Goal: Task Accomplishment & Management: Manage account settings

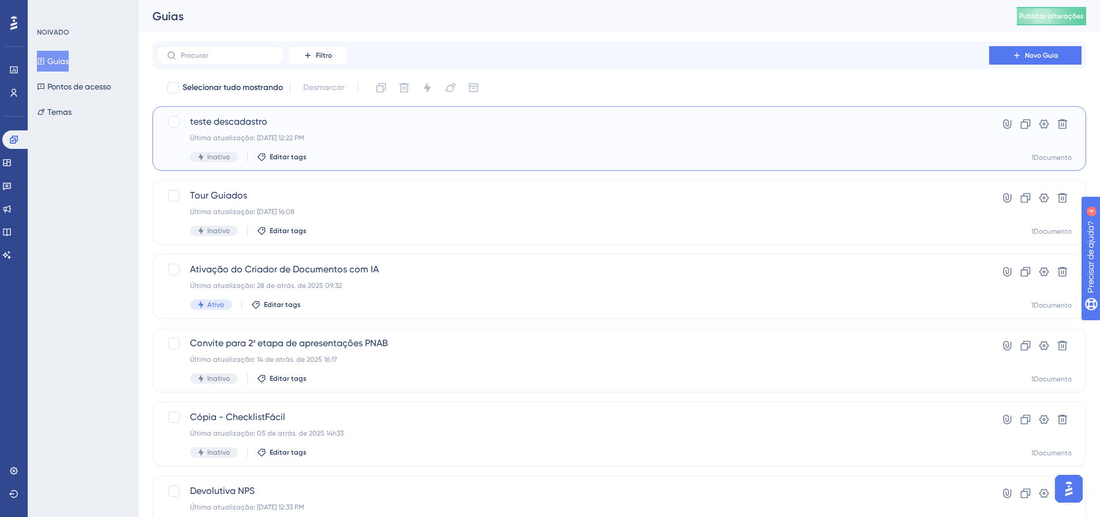
click at [305, 123] on span "teste descadastro" at bounding box center [573, 122] width 766 height 14
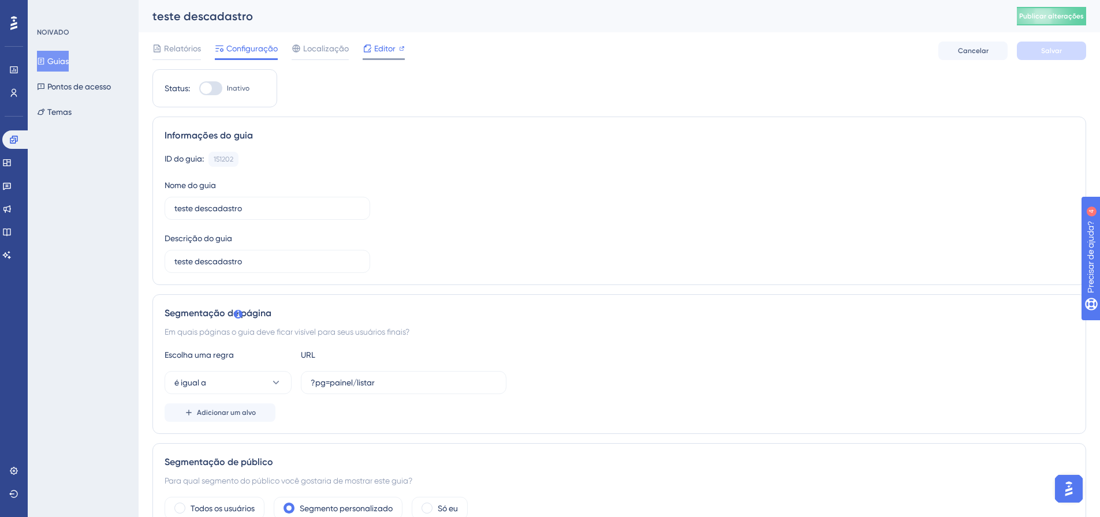
click at [374, 53] on font "Editor" at bounding box center [384, 48] width 21 height 9
click at [11, 98] on link at bounding box center [13, 93] width 9 height 18
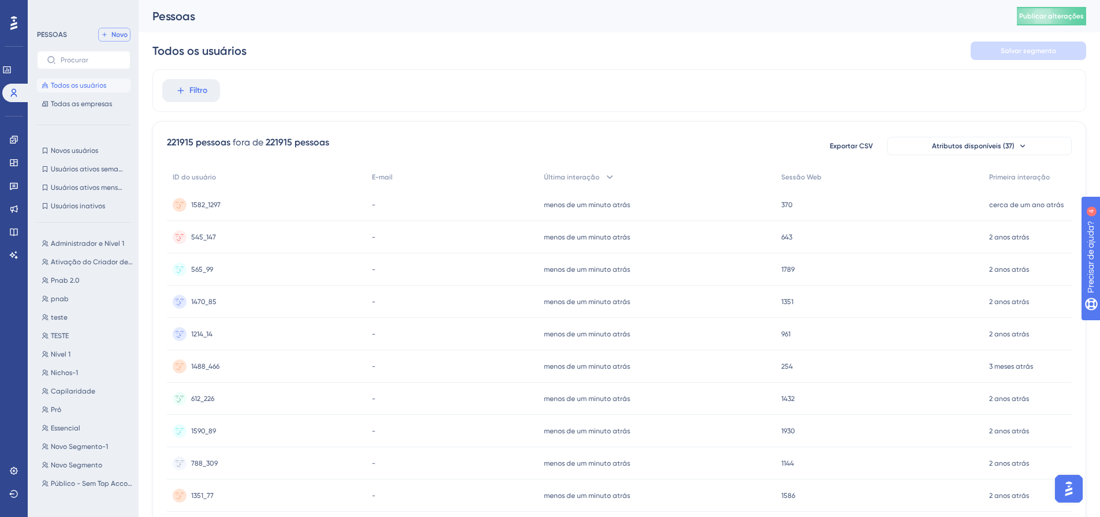
click at [103, 41] on button "Novo" at bounding box center [114, 35] width 32 height 14
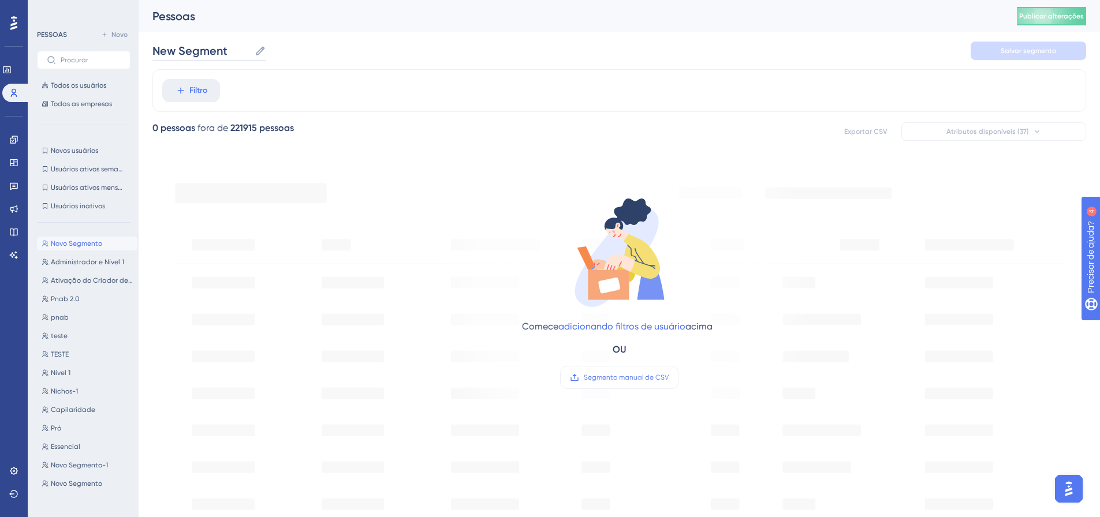
click at [213, 52] on input "New Segment" at bounding box center [201, 51] width 98 height 16
click at [196, 92] on font "Filtro" at bounding box center [198, 90] width 18 height 10
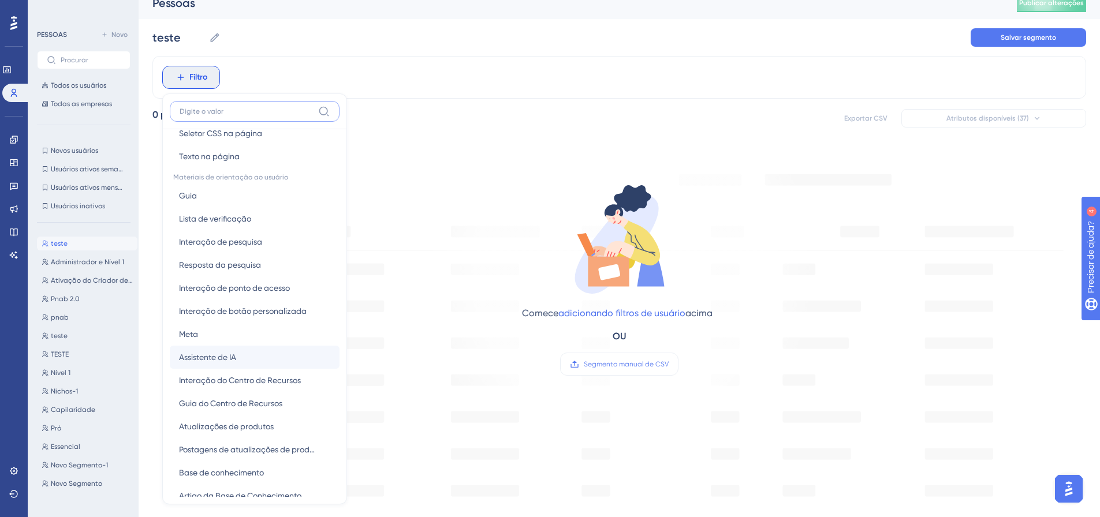
scroll to position [231, 0]
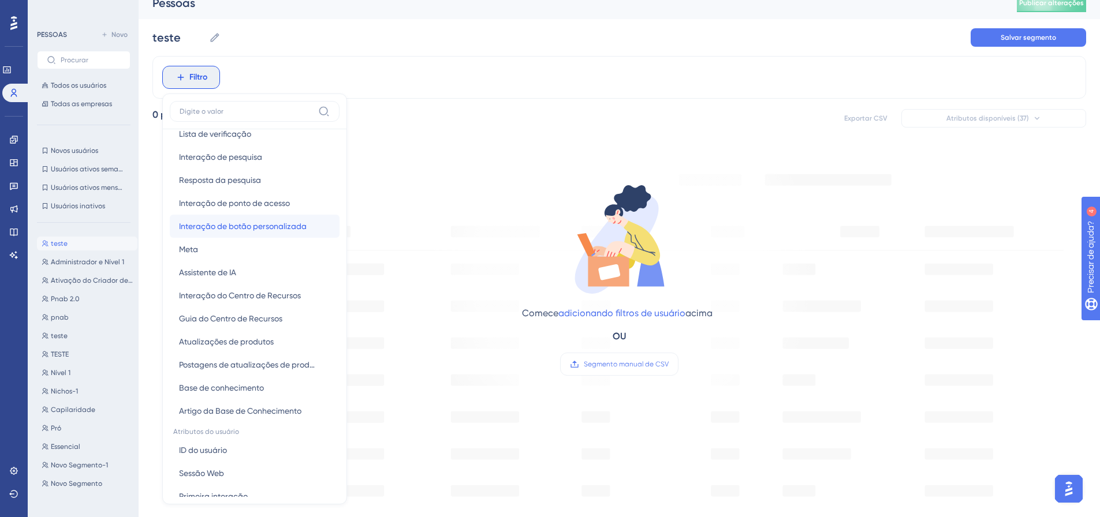
click at [251, 230] on font "Interação de botão personalizada" at bounding box center [243, 226] width 128 height 9
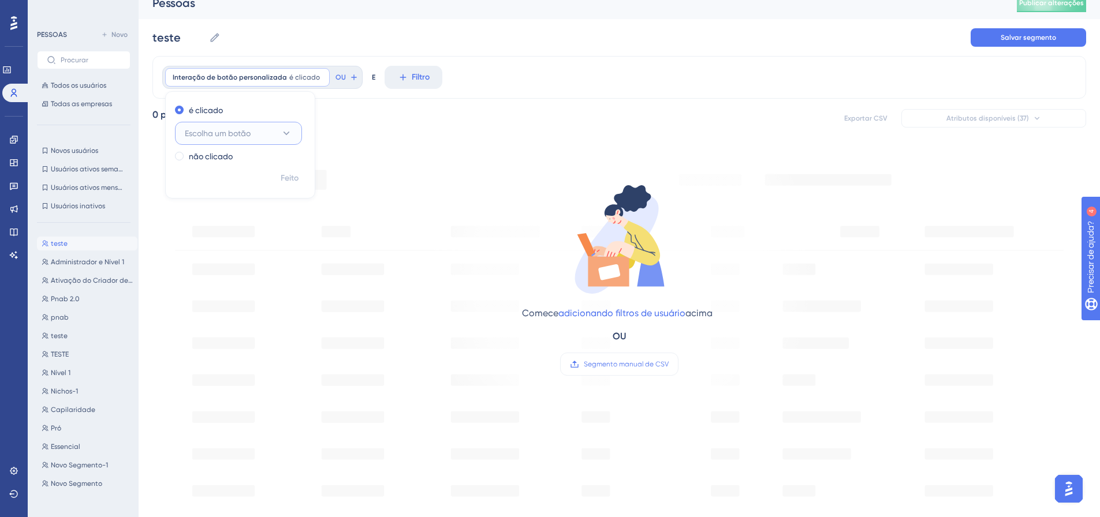
click at [277, 138] on button "Escolha um botão" at bounding box center [238, 133] width 127 height 23
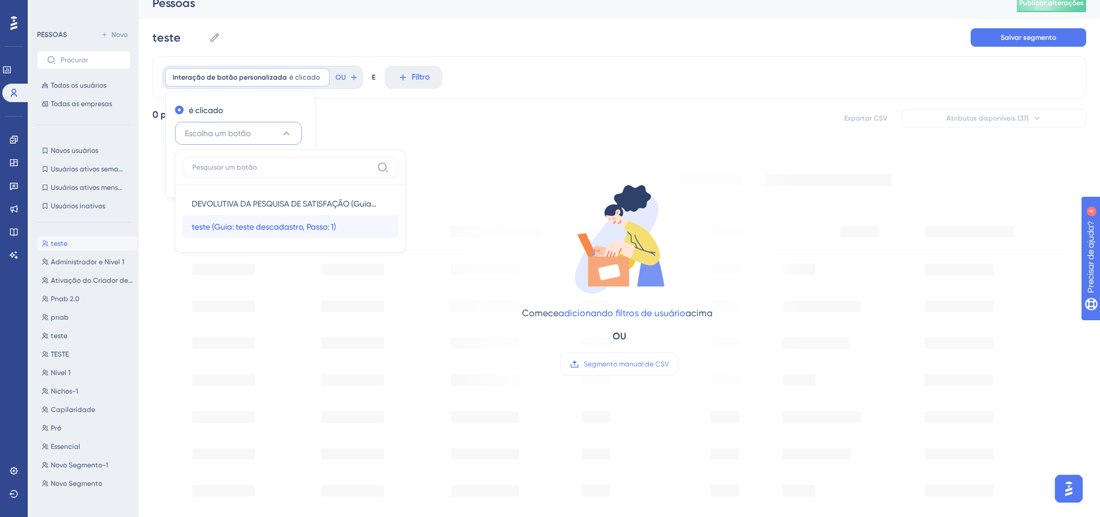
click at [274, 229] on font "teste (Guia: teste descadastro, Passo: 1)" at bounding box center [264, 226] width 144 height 9
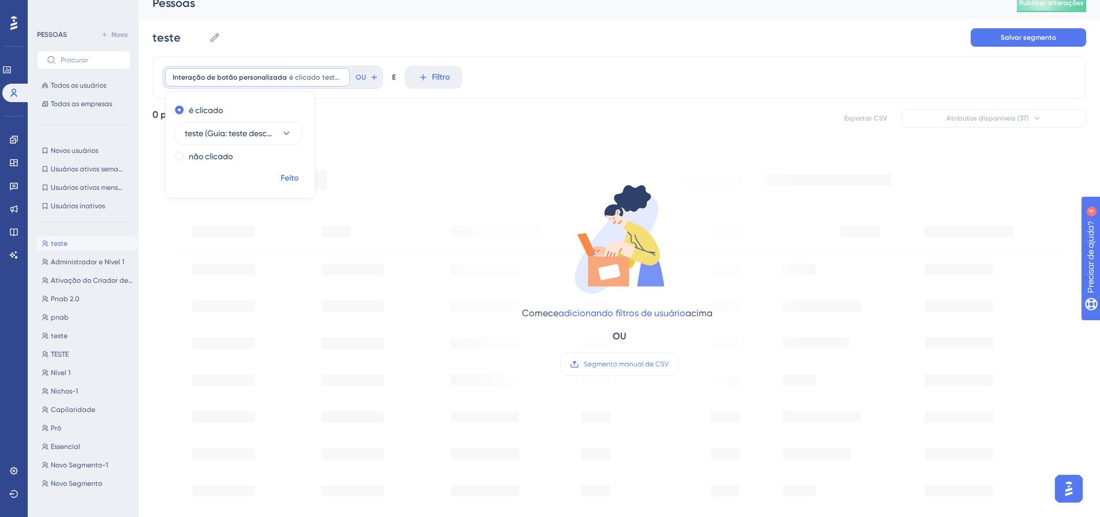
click at [296, 174] on font "Feito" at bounding box center [290, 178] width 18 height 10
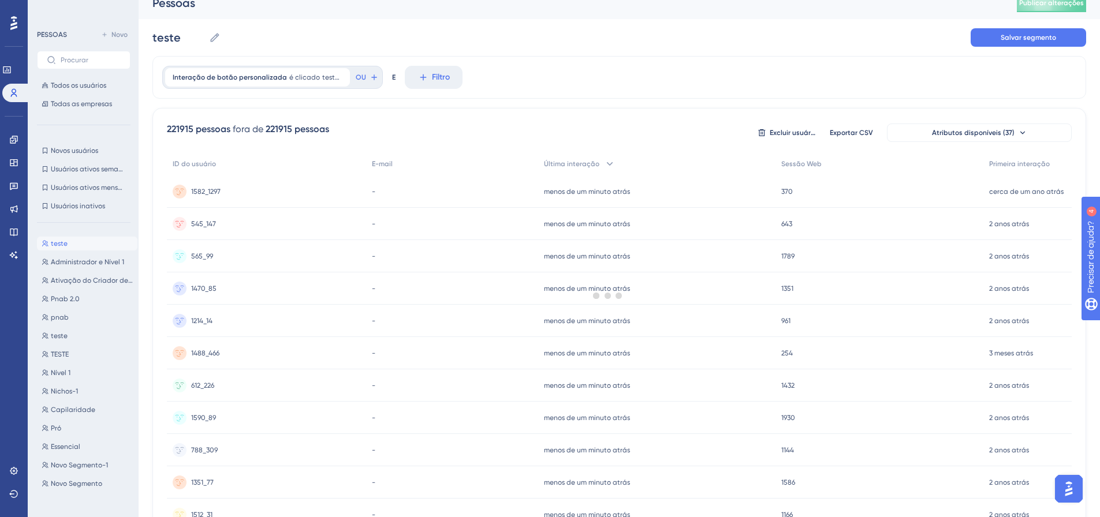
scroll to position [0, 0]
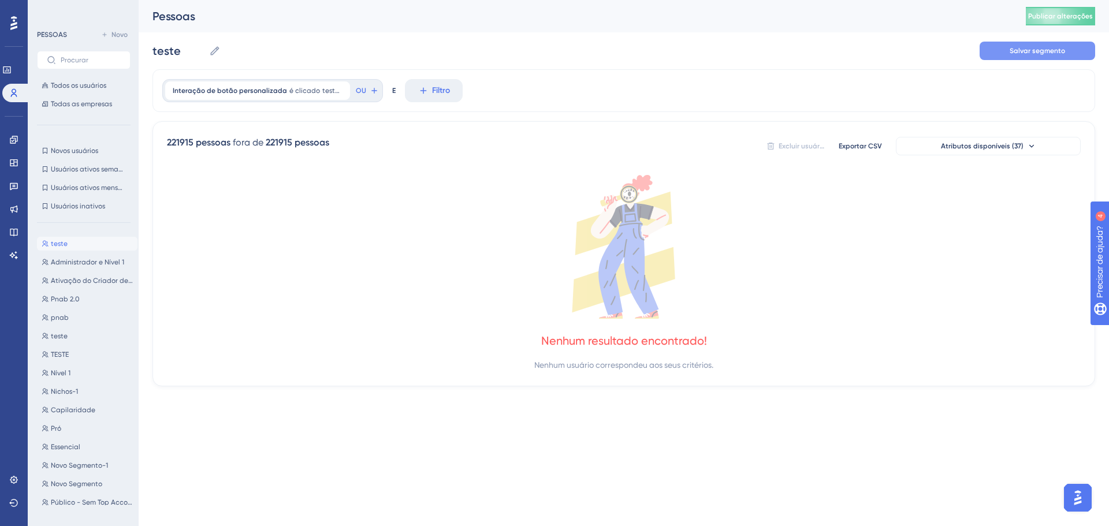
click at [1021, 55] on span "Salvar segmento" at bounding box center [1037, 50] width 55 height 9
type input "teste-1"
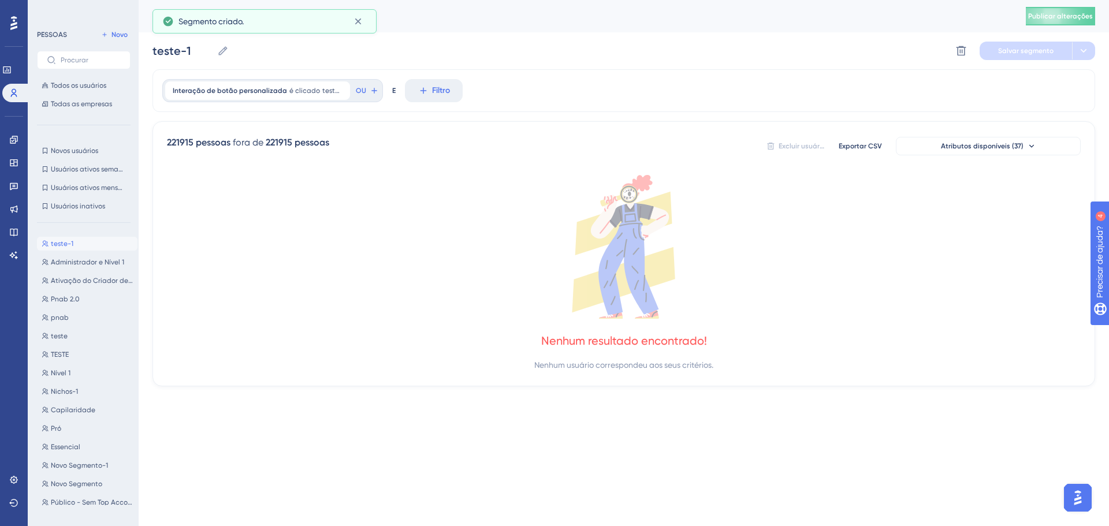
click at [1034, 26] on div "Pessoas Publicar alterações" at bounding box center [624, 16] width 970 height 32
drag, startPoint x: 1037, startPoint y: 21, endPoint x: 753, endPoint y: 29, distance: 283.7
click at [1037, 21] on button "Publicar alterações" at bounding box center [1060, 16] width 69 height 18
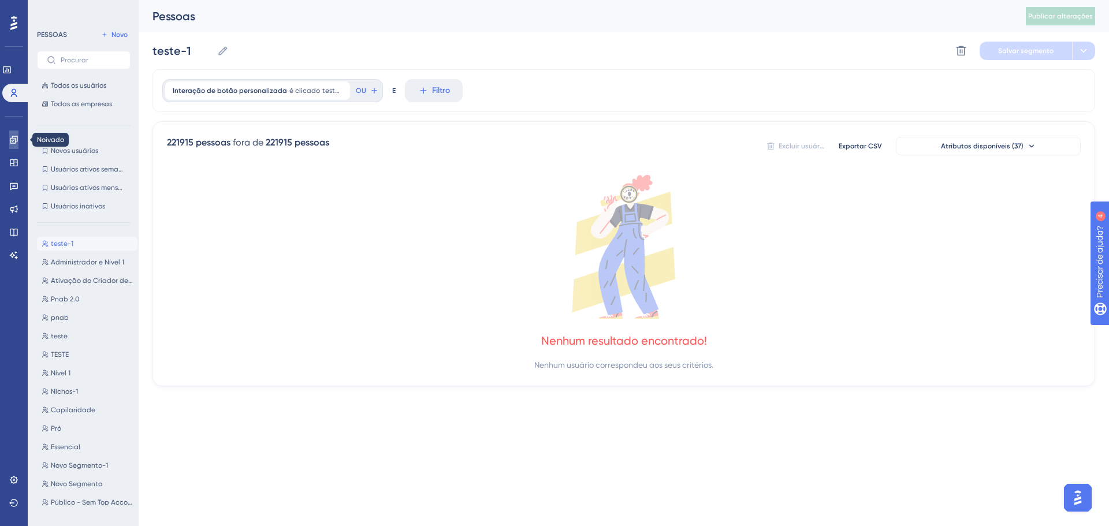
click at [18, 140] on link at bounding box center [13, 140] width 9 height 18
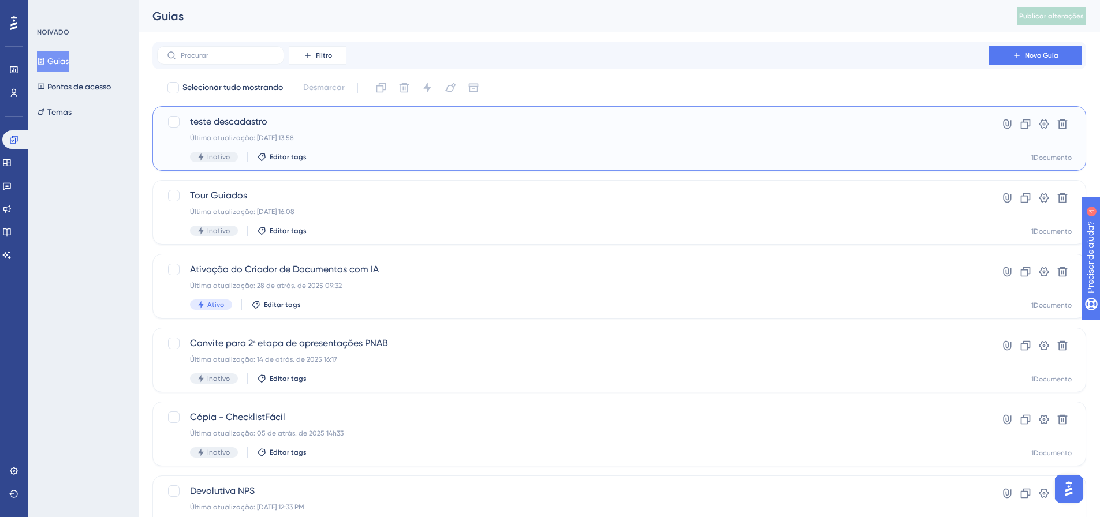
click at [288, 121] on span "teste descadastro" at bounding box center [573, 122] width 766 height 14
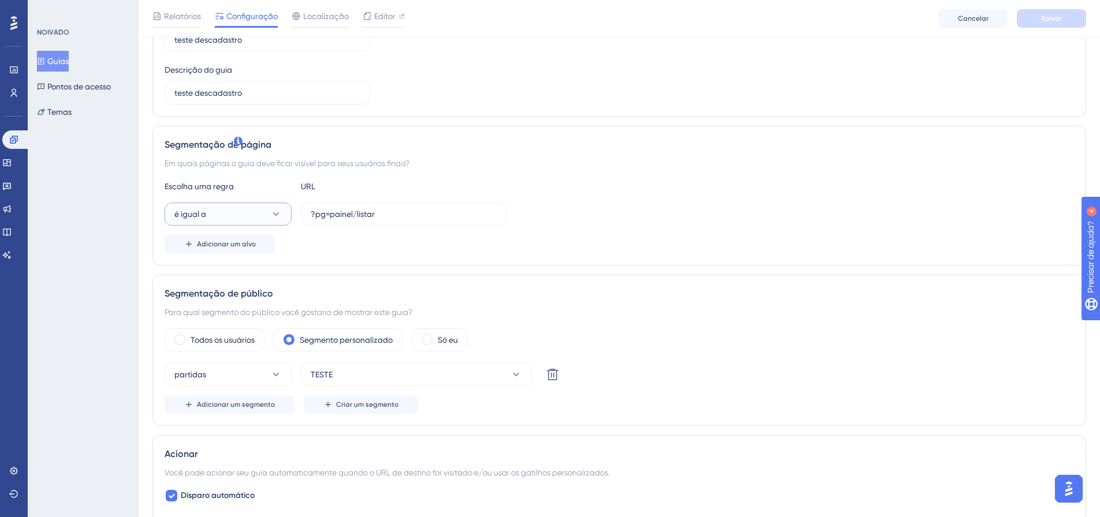
click at [213, 224] on button "é igual a" at bounding box center [228, 214] width 127 height 23
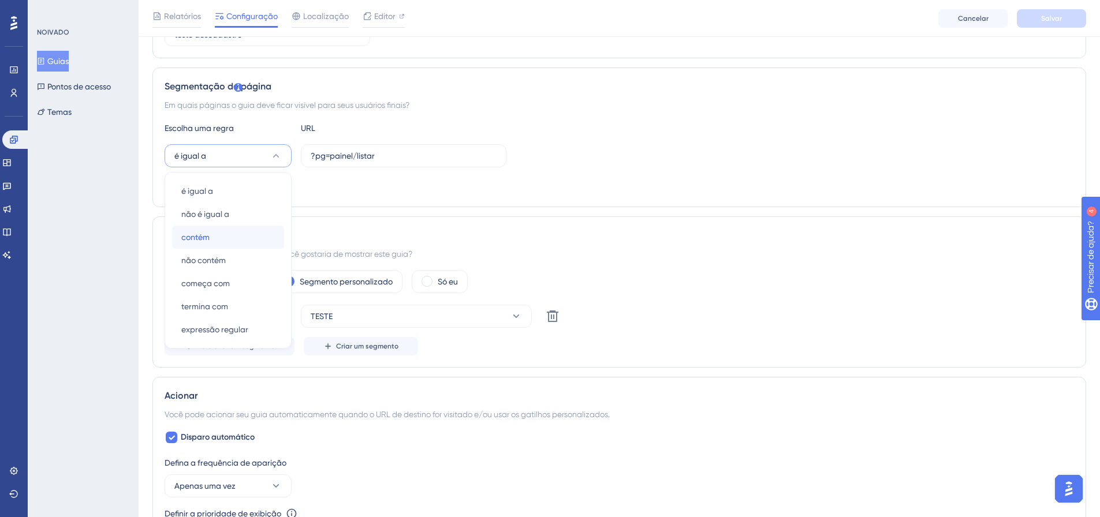
click at [218, 237] on div "contém contém" at bounding box center [228, 237] width 94 height 23
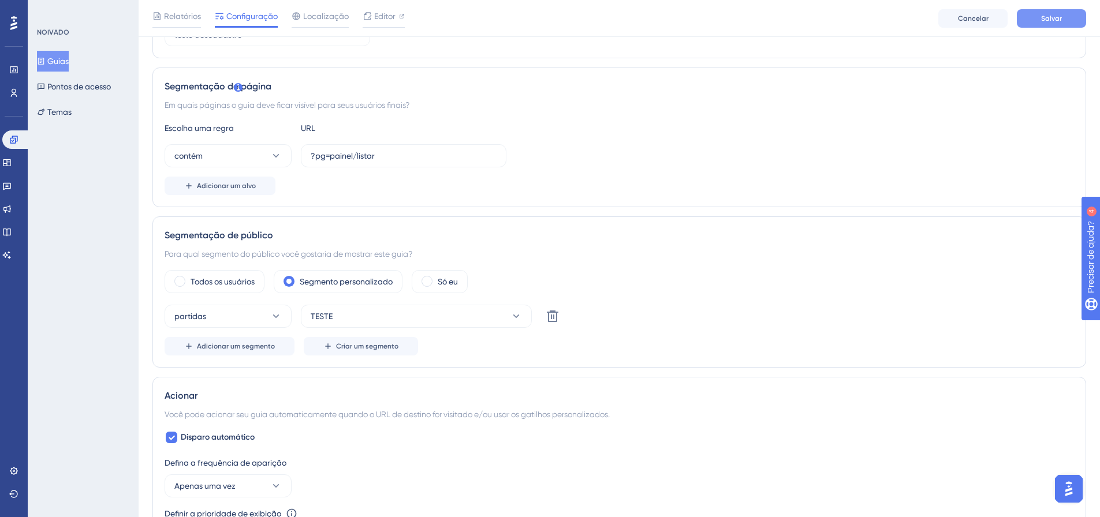
click at [1053, 27] on div "Relatórios Configuração Localização Editor Cancelar Salvar" at bounding box center [620, 18] width 962 height 37
click at [1053, 23] on button "Salvar" at bounding box center [1051, 18] width 69 height 18
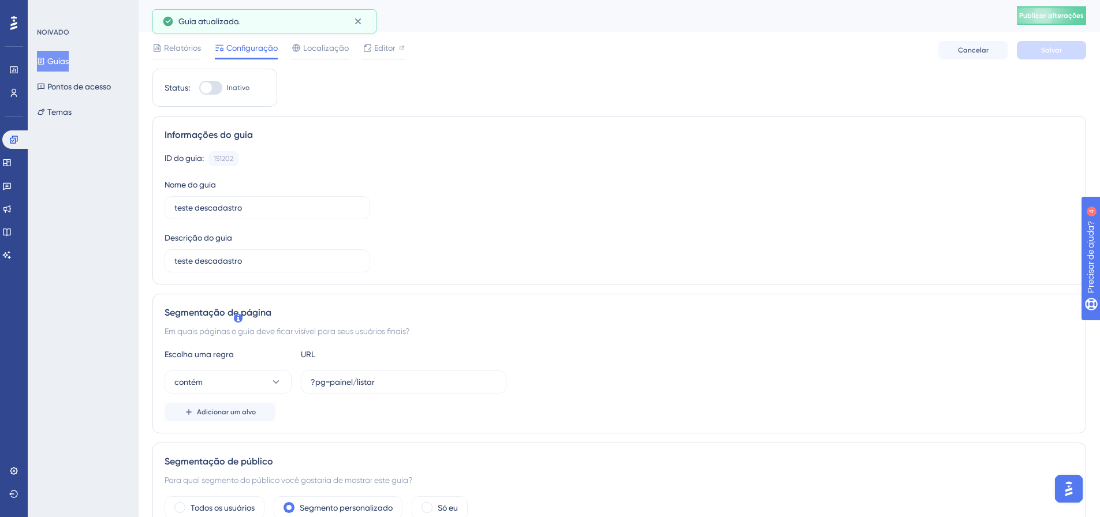
scroll to position [0, 0]
click at [1045, 19] on font "Publicar alterações" at bounding box center [1051, 16] width 65 height 8
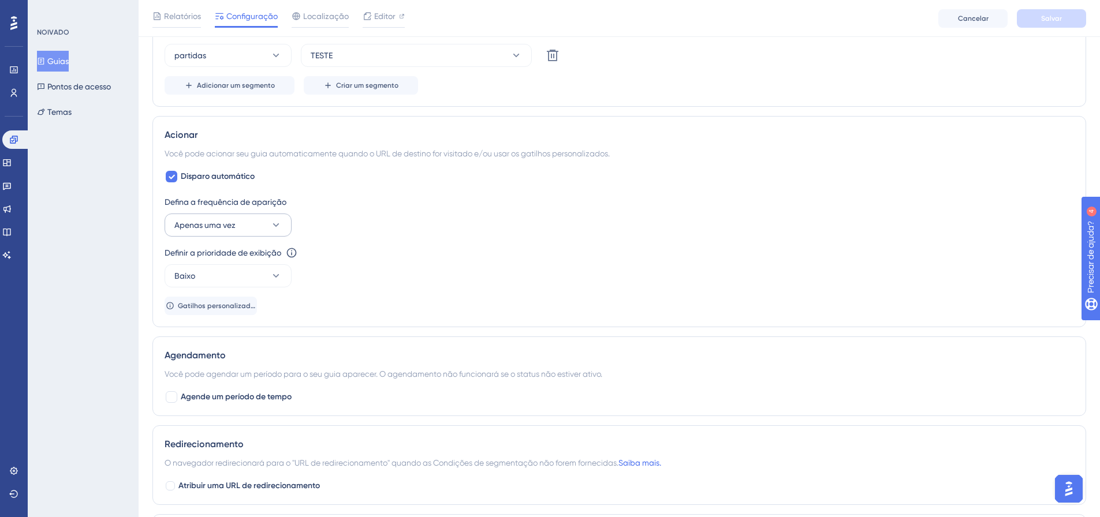
scroll to position [520, 0]
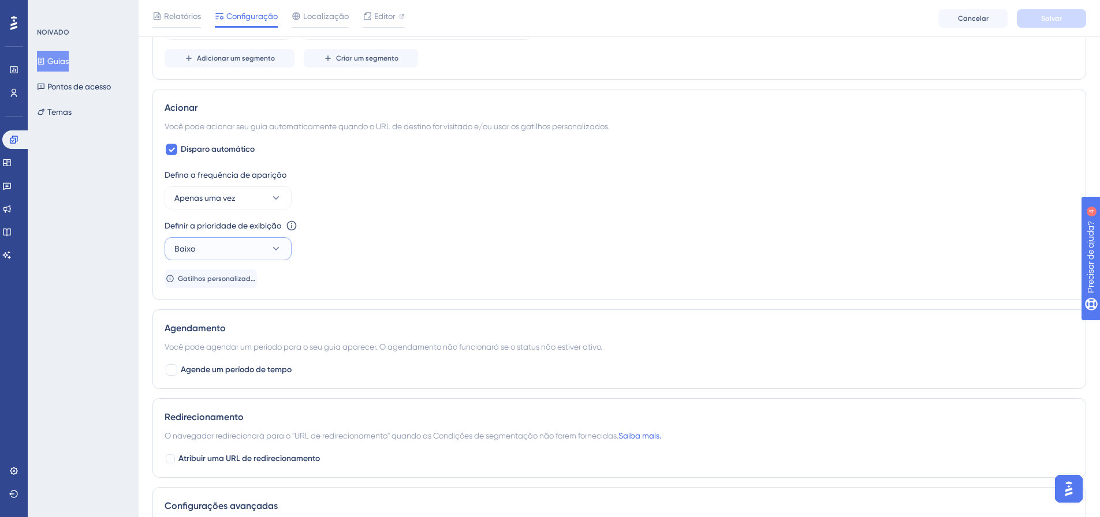
click at [280, 245] on icon at bounding box center [276, 249] width 12 height 12
click at [214, 284] on div "Baixo Baixo" at bounding box center [228, 284] width 94 height 23
click at [237, 254] on button "Baixo" at bounding box center [228, 248] width 127 height 23
click at [214, 351] on font "Mais alto" at bounding box center [197, 353] width 33 height 9
click at [263, 204] on button "Apenas uma vez" at bounding box center [228, 198] width 127 height 23
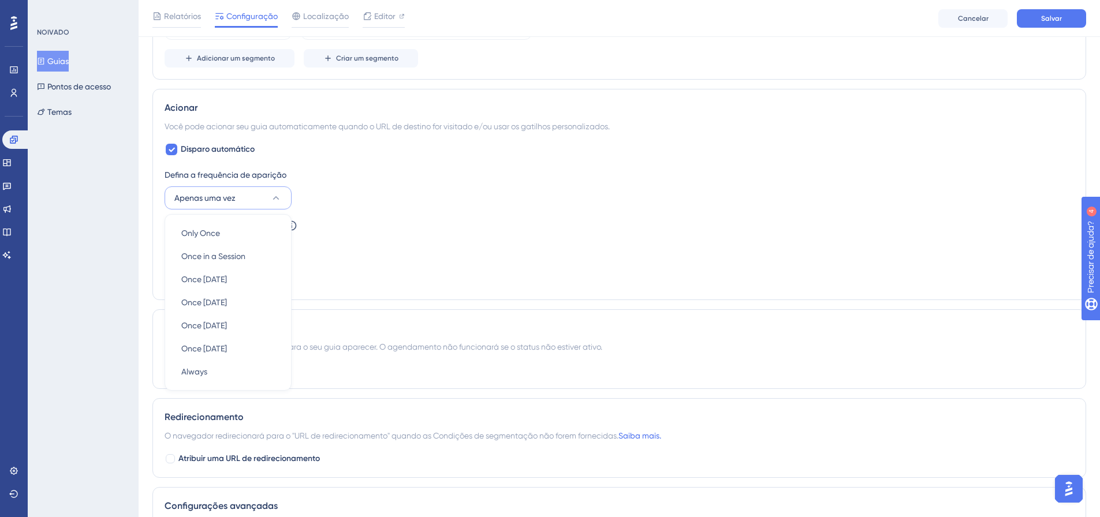
scroll to position [564, 0]
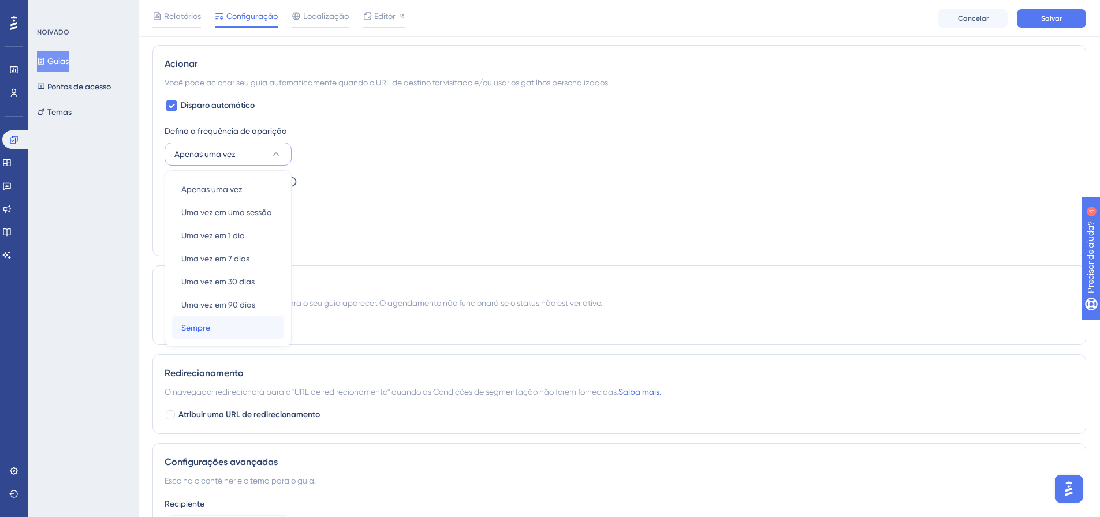
click at [213, 329] on div "Sempre Sempre" at bounding box center [228, 327] width 94 height 23
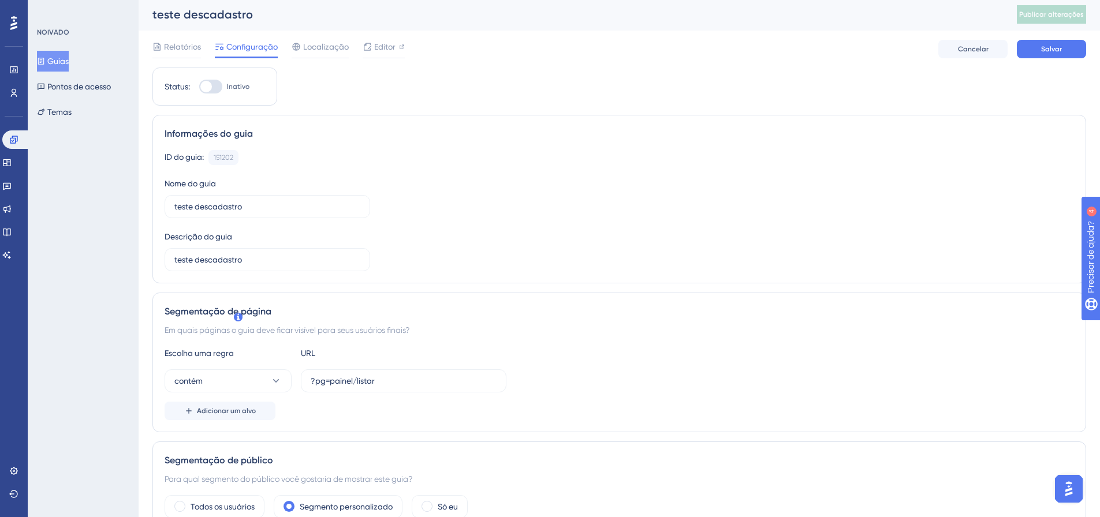
scroll to position [0, 0]
click at [1061, 39] on div "Relatórios Configuração Localização Editor Cancelar Salvar" at bounding box center [619, 50] width 934 height 37
click at [1059, 47] on font "Salvar" at bounding box center [1051, 51] width 21 height 8
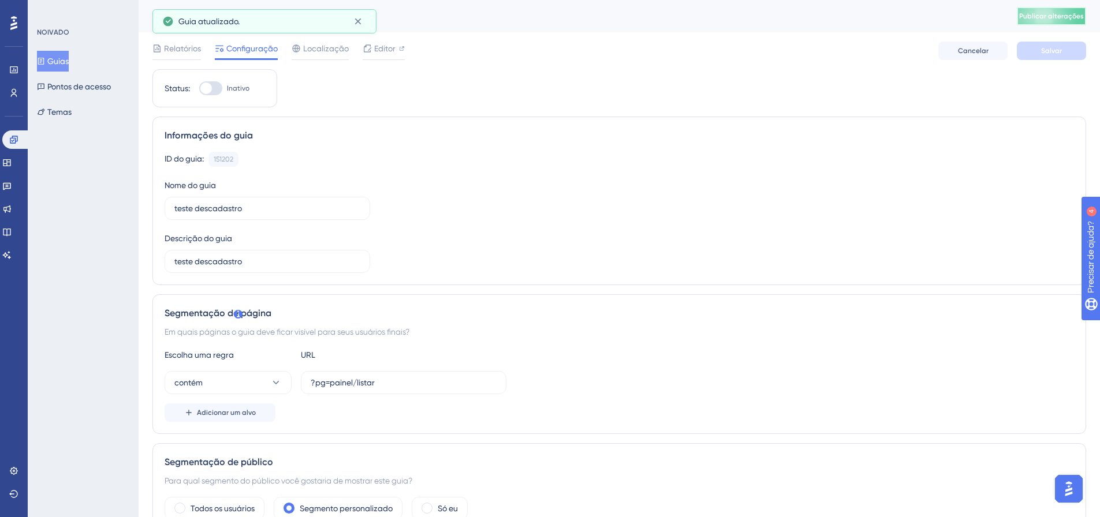
click at [1059, 17] on font "Publicar alterações" at bounding box center [1051, 16] width 65 height 8
click at [224, 88] on label "Inativo" at bounding box center [224, 88] width 50 height 14
click at [199, 88] on input "Inativo" at bounding box center [199, 88] width 1 height 1
checkbox input "true"
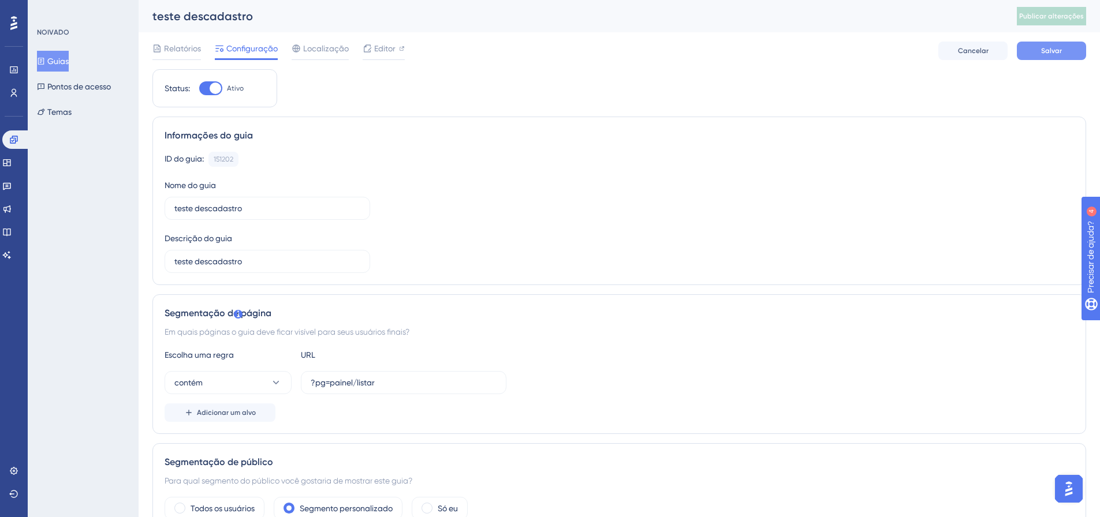
click at [1065, 58] on button "Salvar" at bounding box center [1051, 51] width 69 height 18
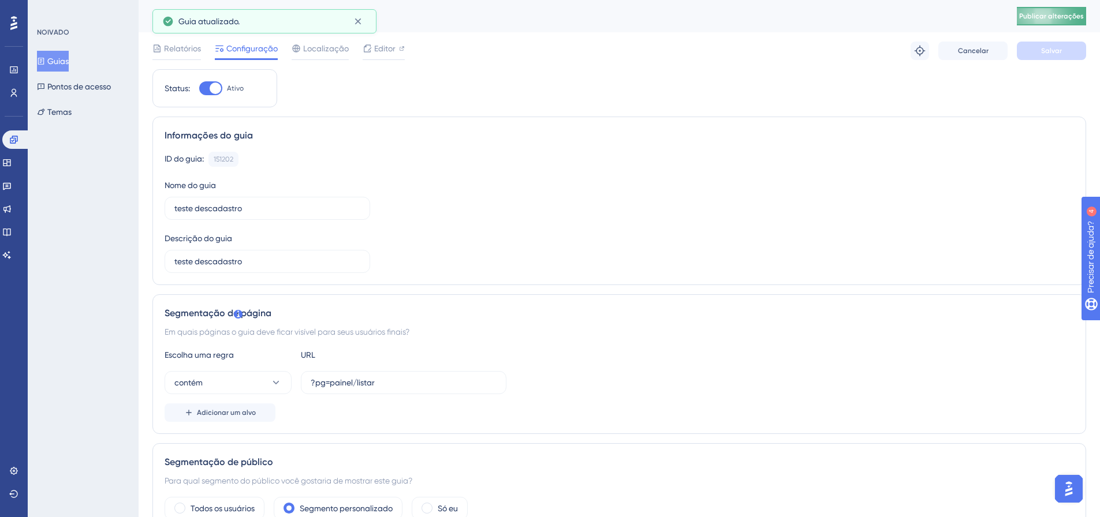
click at [1056, 14] on font "Publicar alterações" at bounding box center [1051, 16] width 65 height 8
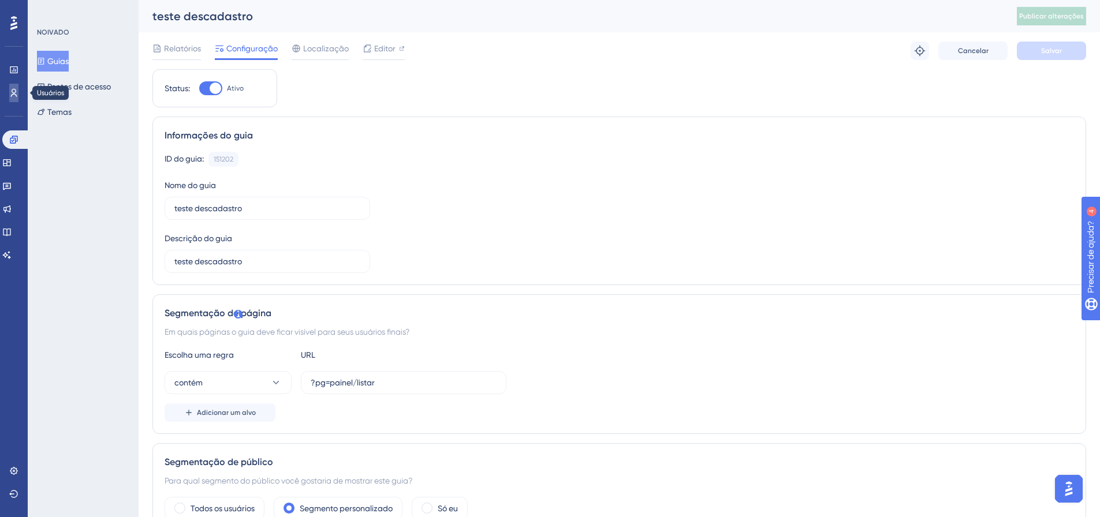
click at [15, 97] on icon at bounding box center [13, 92] width 9 height 9
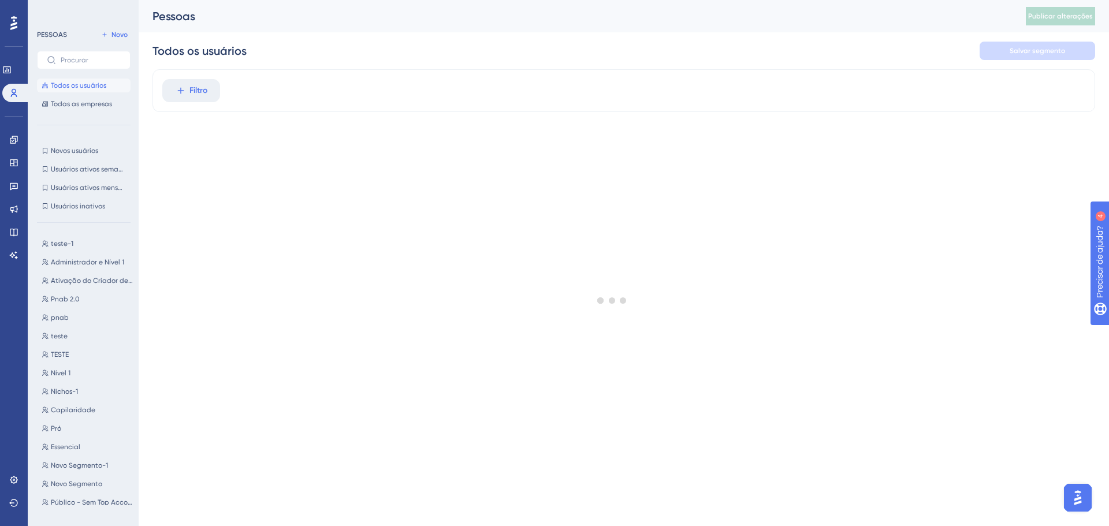
click at [65, 236] on div "teste-1 teste-1 Administrador e Nível 1 Administrador e Nível 1 Ativação do Cri…" at bounding box center [87, 368] width 100 height 273
click at [65, 240] on font "teste-1" at bounding box center [62, 244] width 23 height 8
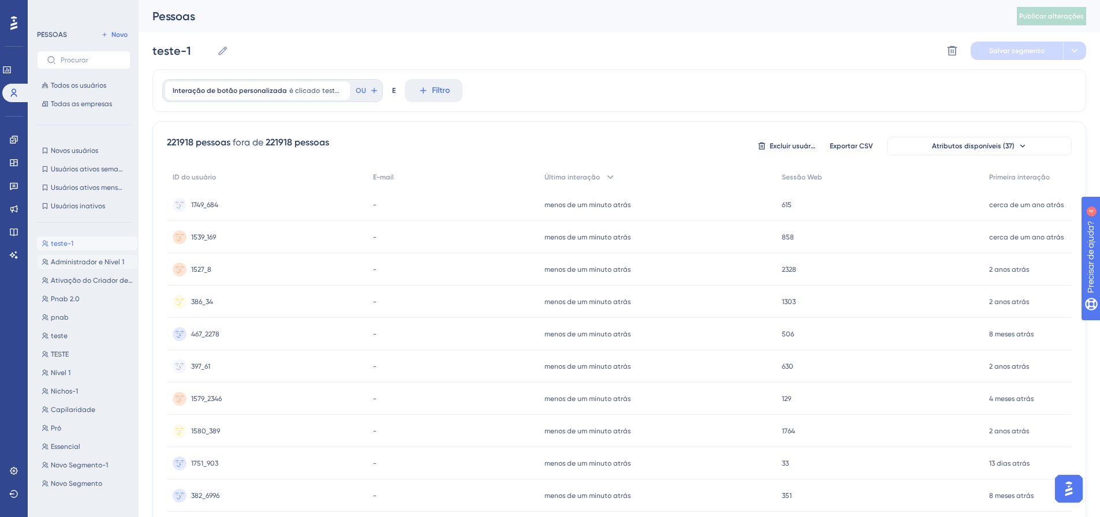
click at [82, 267] on button "Administrador e Nível 1 Administrador e Nível 1" at bounding box center [87, 262] width 100 height 14
click at [60, 241] on font "teste-1" at bounding box center [62, 244] width 23 height 8
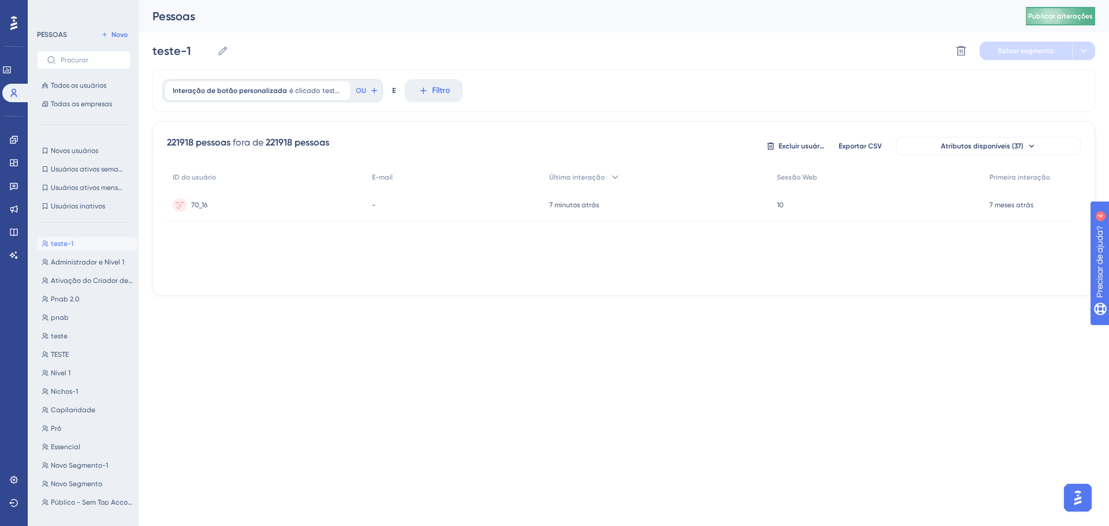
click at [1042, 19] on font "Publicar alterações" at bounding box center [1060, 16] width 65 height 8
click at [63, 360] on button "TESTE TESTE" at bounding box center [87, 355] width 100 height 14
type input "TESTE"
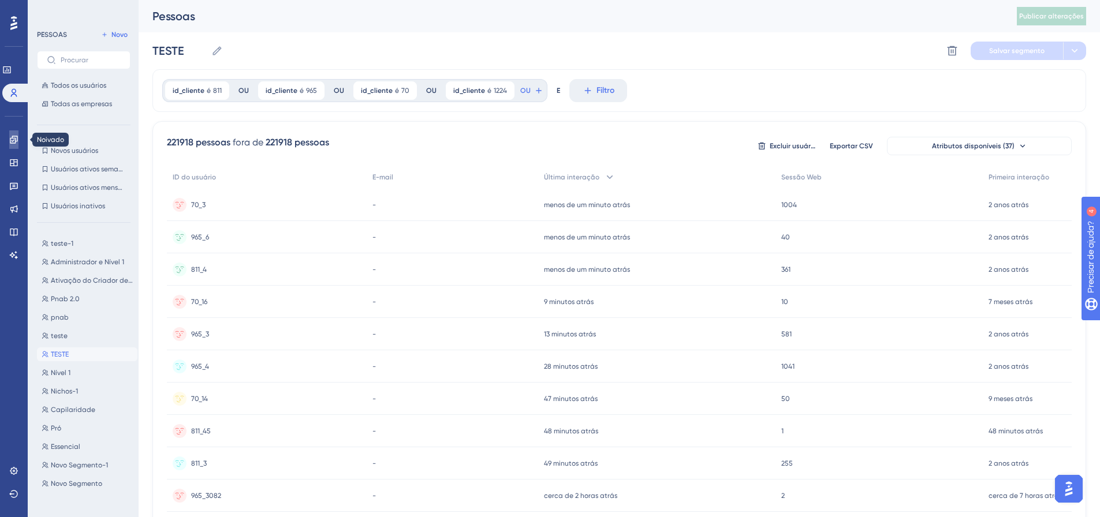
click at [13, 135] on icon at bounding box center [13, 139] width 9 height 9
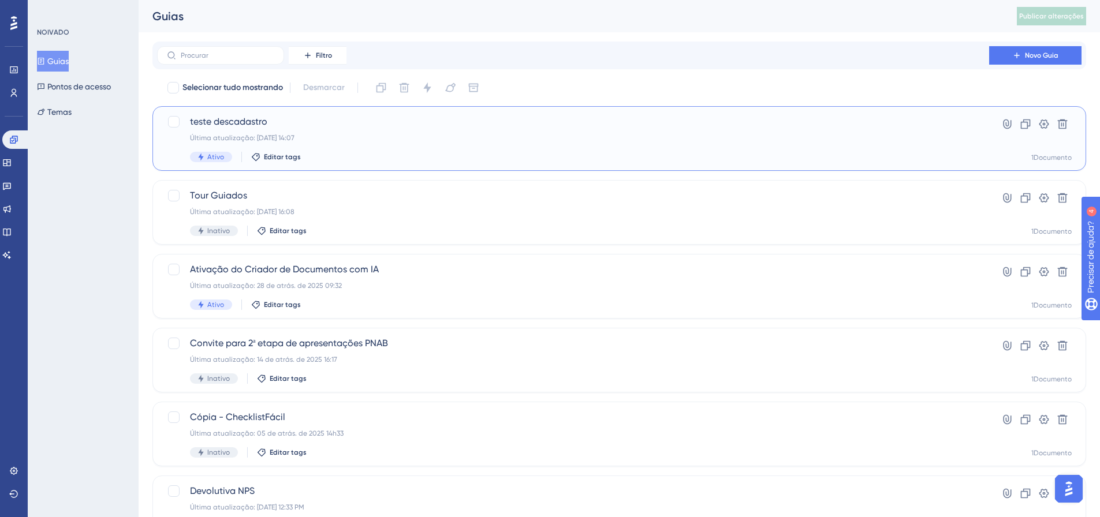
click at [255, 124] on font "teste descadastro" at bounding box center [228, 121] width 77 height 11
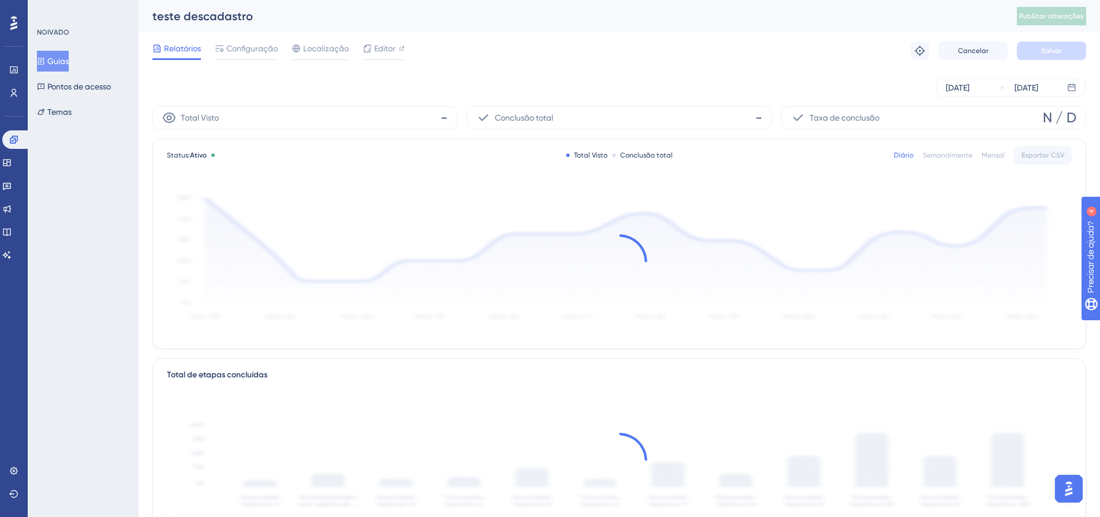
click at [242, 40] on div "Relatórios Configuração Localização Editor Solução de problemas Cancelar Salvar" at bounding box center [619, 50] width 934 height 37
click at [245, 54] on span "Configuração" at bounding box center [251, 49] width 51 height 14
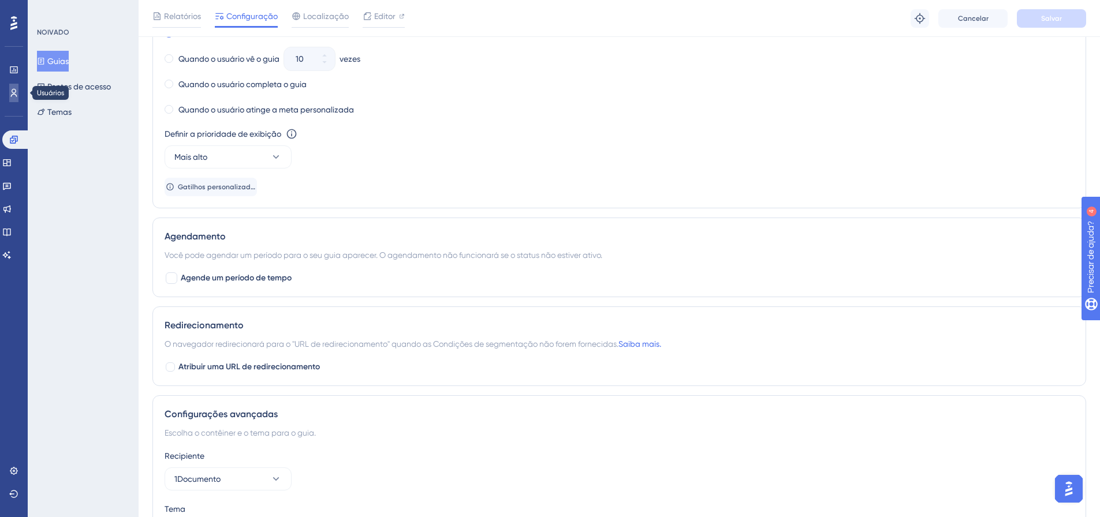
scroll to position [817, 0]
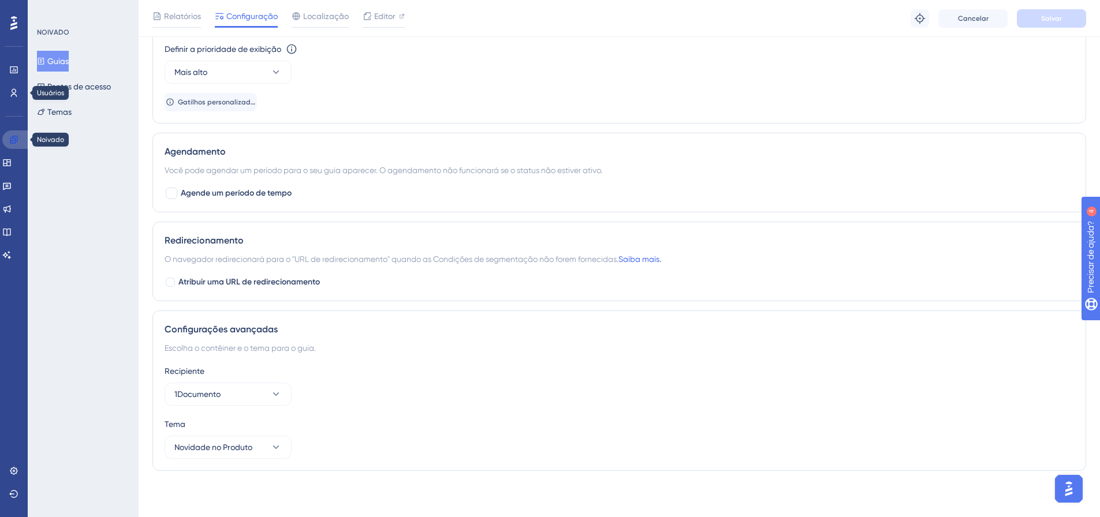
drag, startPoint x: 14, startPoint y: 141, endPoint x: 27, endPoint y: 146, distance: 13.5
click at [14, 141] on icon at bounding box center [13, 139] width 9 height 9
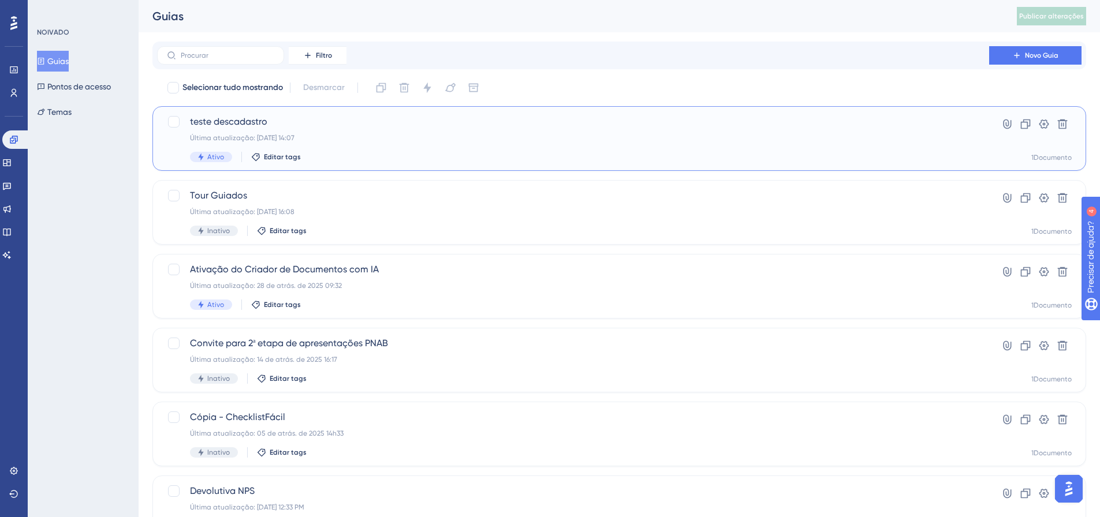
click at [256, 117] on font "teste descadastro" at bounding box center [228, 121] width 77 height 11
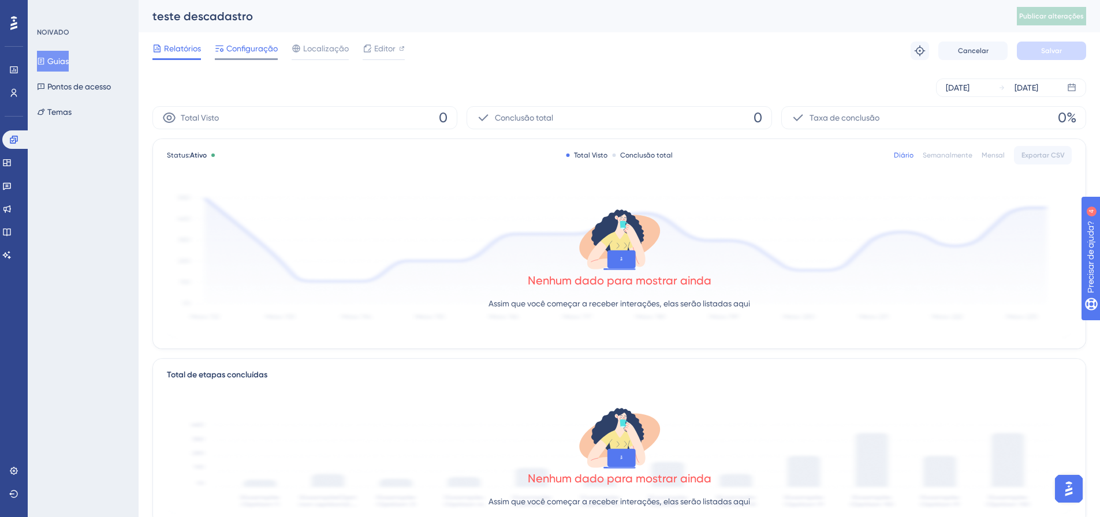
click at [246, 49] on font "Configuração" at bounding box center [251, 48] width 51 height 9
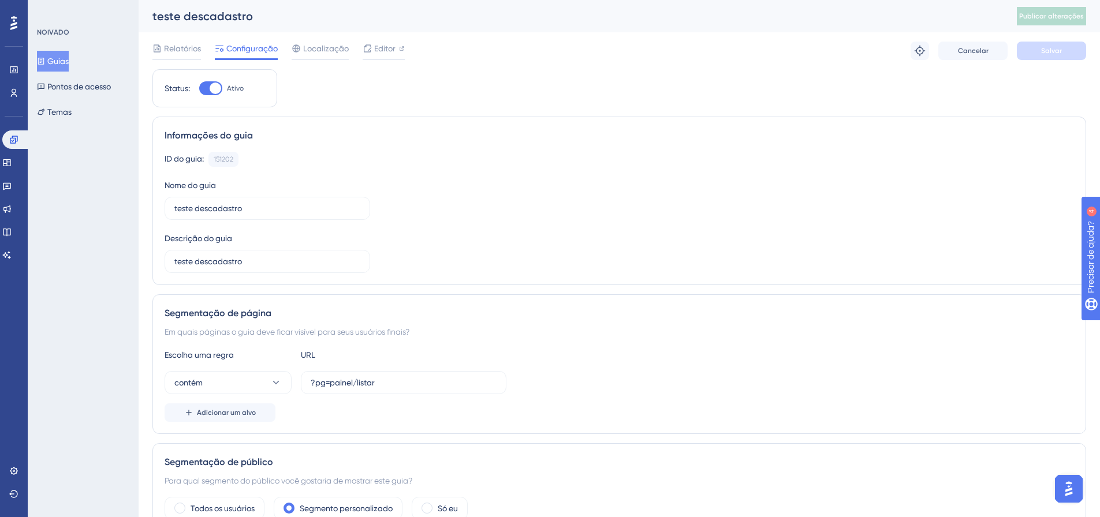
click at [208, 91] on div at bounding box center [210, 88] width 23 height 14
click at [199, 89] on input "Ativo" at bounding box center [199, 88] width 1 height 1
checkbox input "false"
click at [1040, 58] on button "Salvar" at bounding box center [1051, 51] width 69 height 18
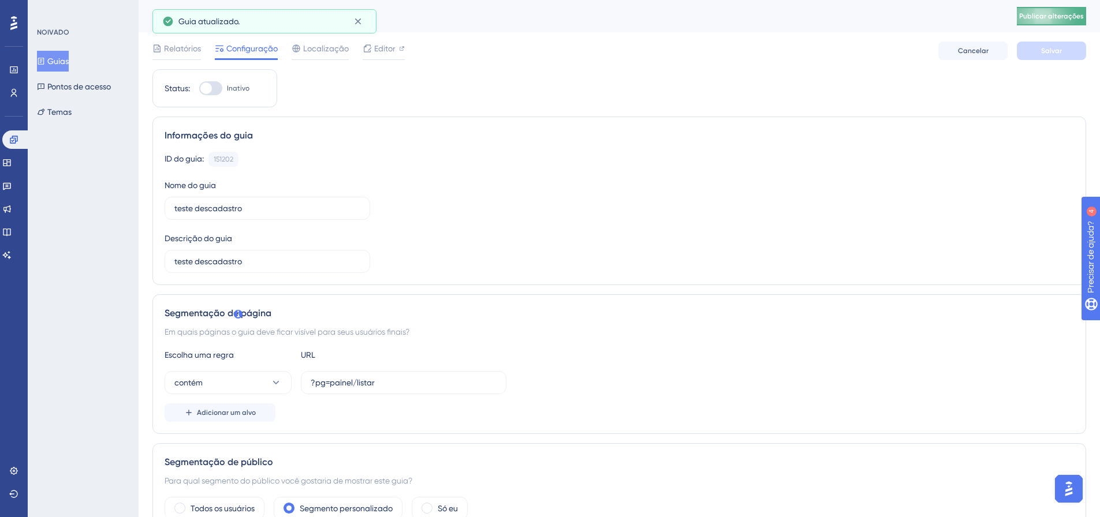
click at [1027, 20] on button "Publicar alterações" at bounding box center [1051, 16] width 69 height 18
click at [17, 139] on icon at bounding box center [14, 140] width 8 height 8
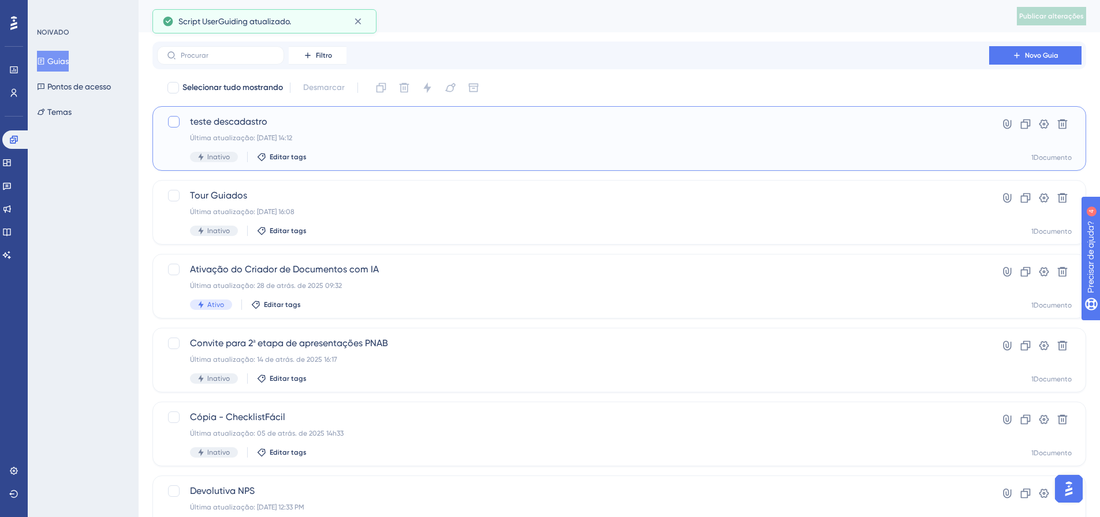
click at [172, 120] on div at bounding box center [174, 122] width 12 height 12
checkbox input "true"
click at [386, 88] on icon at bounding box center [382, 88] width 10 height 10
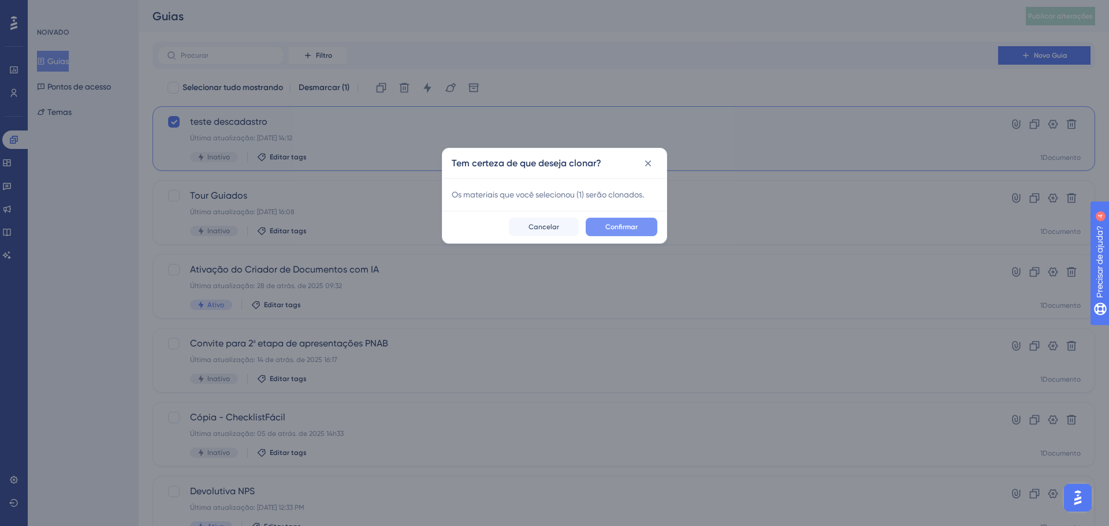
click at [617, 230] on font "Confirmar" at bounding box center [621, 227] width 32 height 8
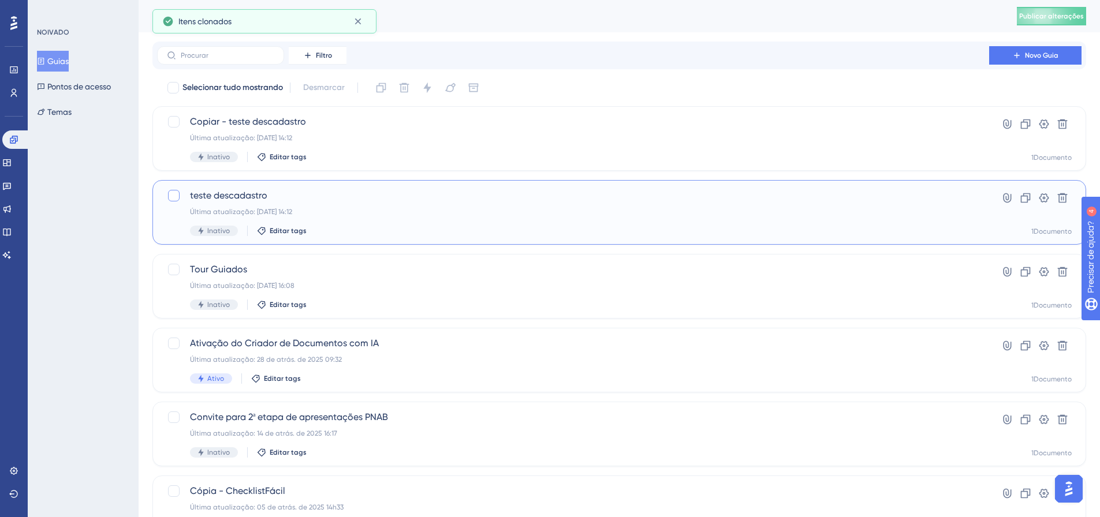
click at [174, 197] on div at bounding box center [174, 196] width 12 height 12
checkbox input "true"
click at [1056, 197] on button at bounding box center [1062, 198] width 18 height 18
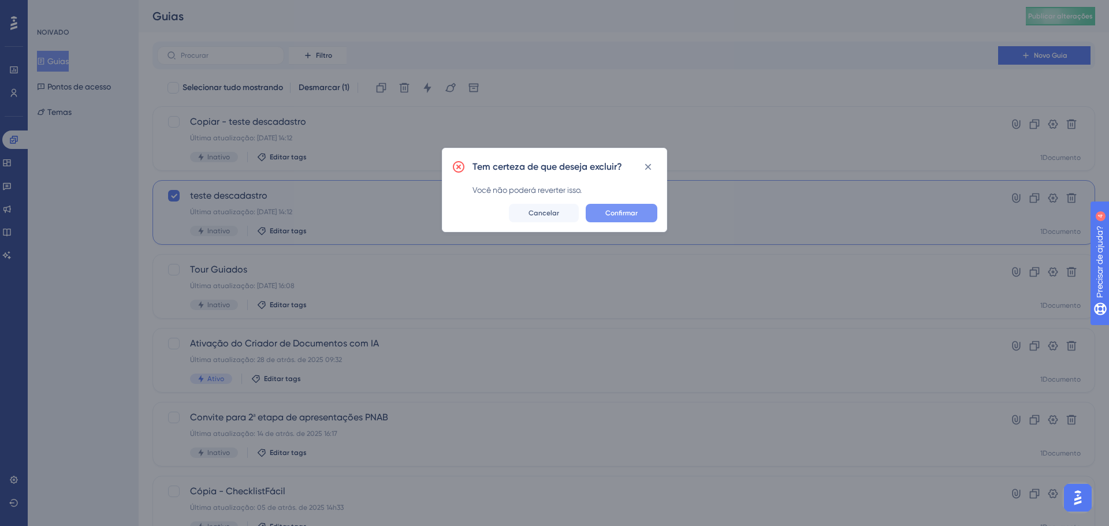
click at [643, 215] on button "Confirmar" at bounding box center [622, 213] width 72 height 18
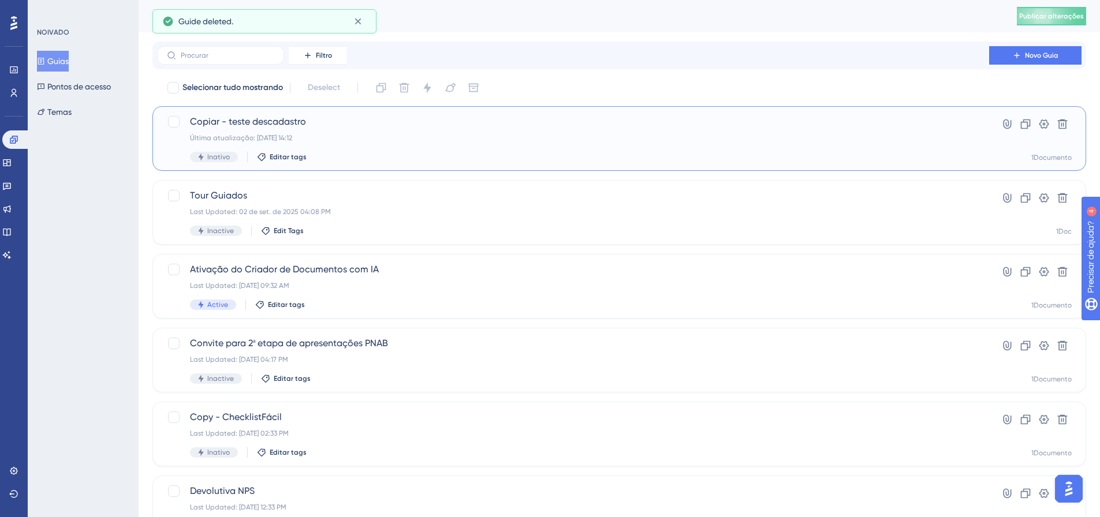
click at [243, 124] on font "Copiar - teste descadastro" at bounding box center [248, 121] width 116 height 11
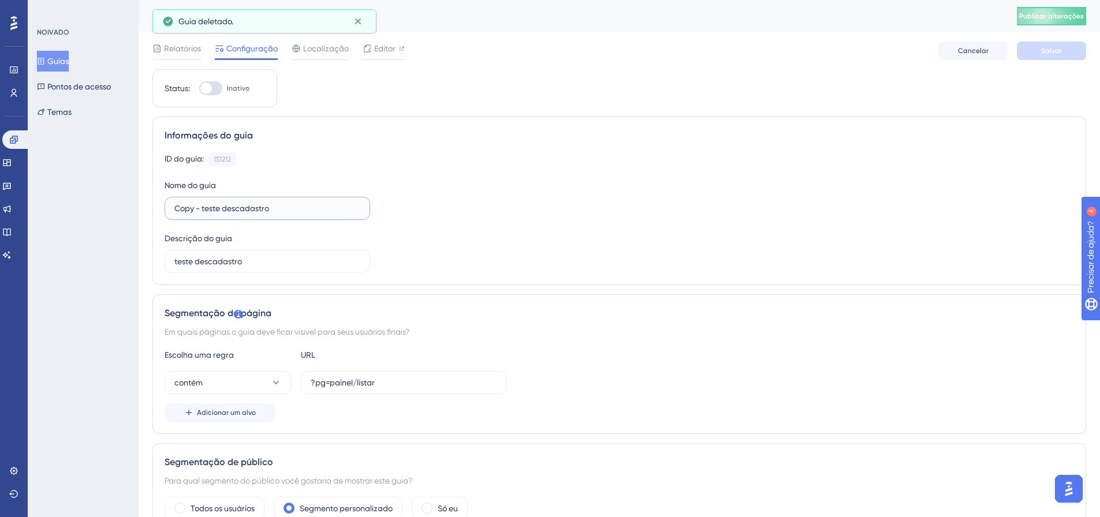
drag, startPoint x: 203, startPoint y: 203, endPoint x: 120, endPoint y: 205, distance: 82.6
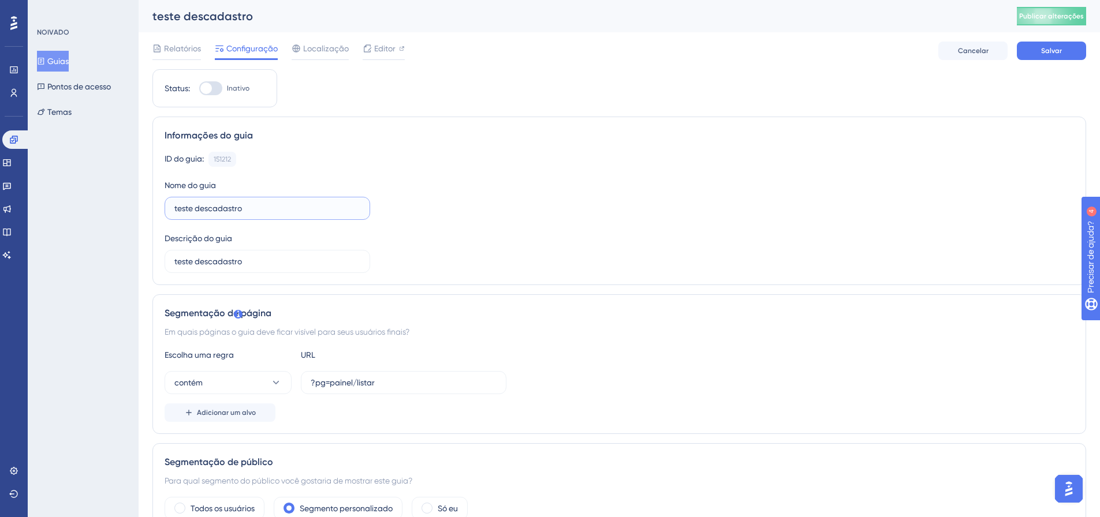
type input "teste descadastro"
click at [207, 84] on div at bounding box center [206, 89] width 12 height 12
click at [199, 88] on input "Inativo" at bounding box center [199, 88] width 1 height 1
checkbox input "true"
click at [1034, 44] on button "Salvar" at bounding box center [1051, 51] width 69 height 18
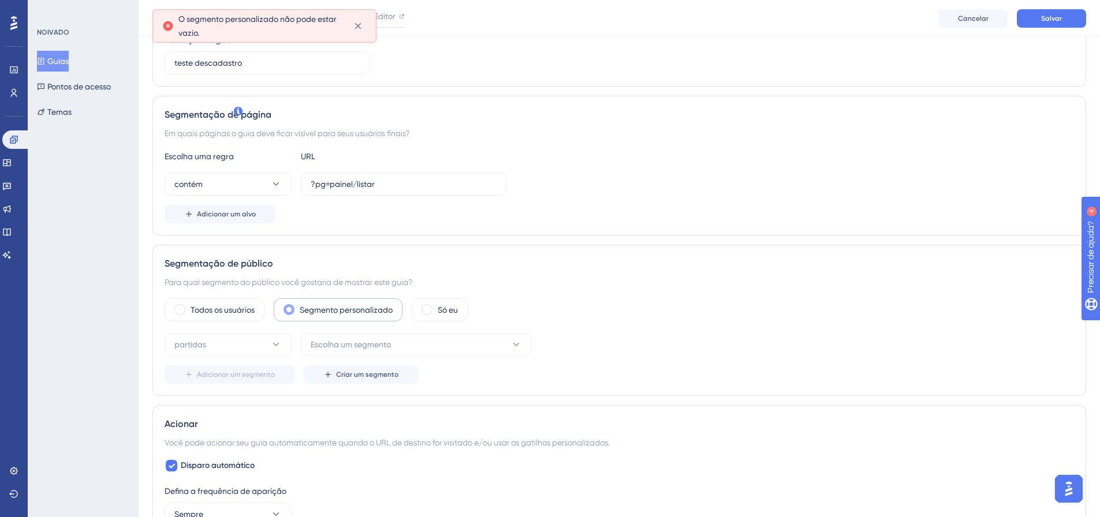
scroll to position [231, 0]
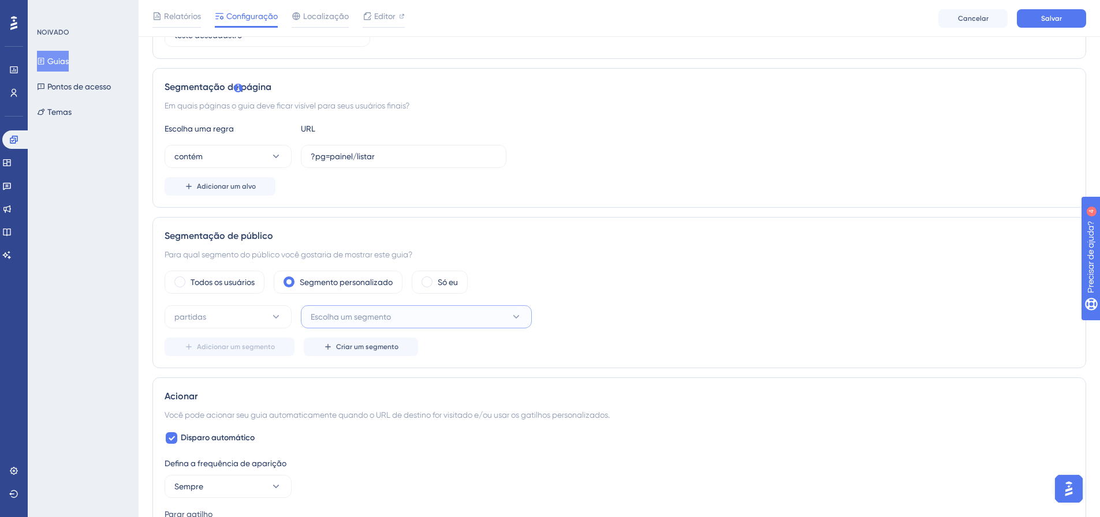
click at [433, 310] on button "Escolha um segmento" at bounding box center [416, 317] width 231 height 23
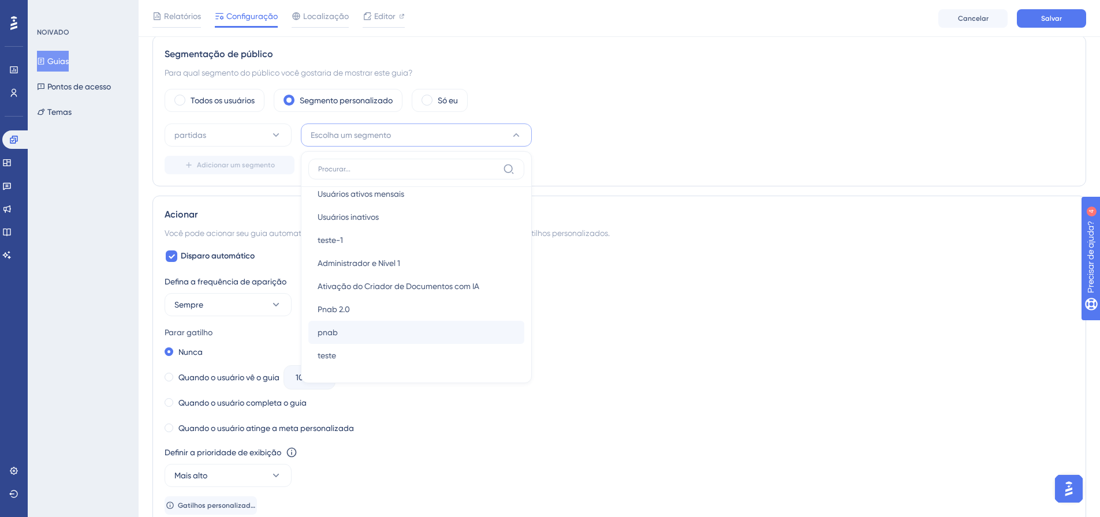
scroll to position [116, 0]
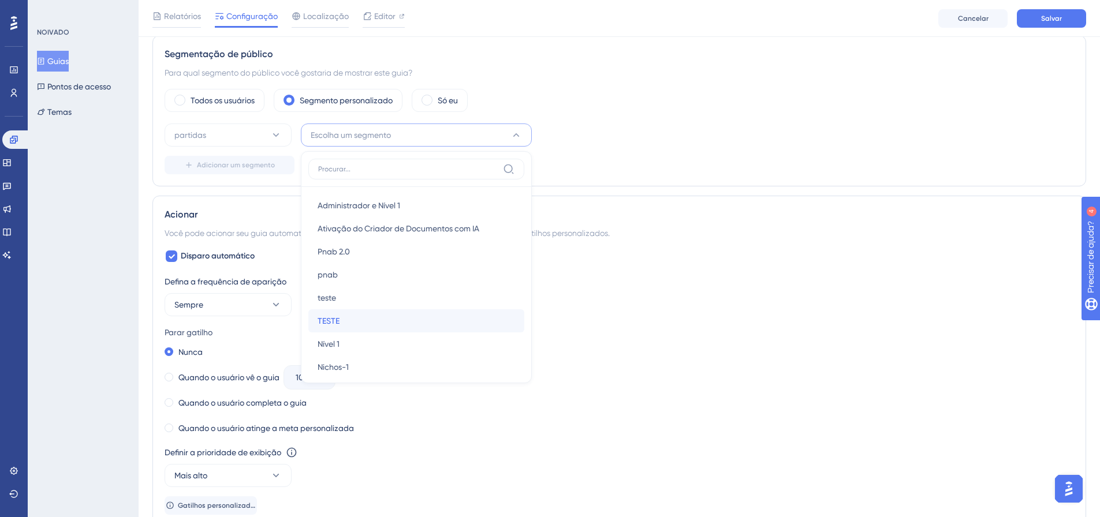
click at [349, 316] on div "TESTE TESTE" at bounding box center [417, 321] width 198 height 23
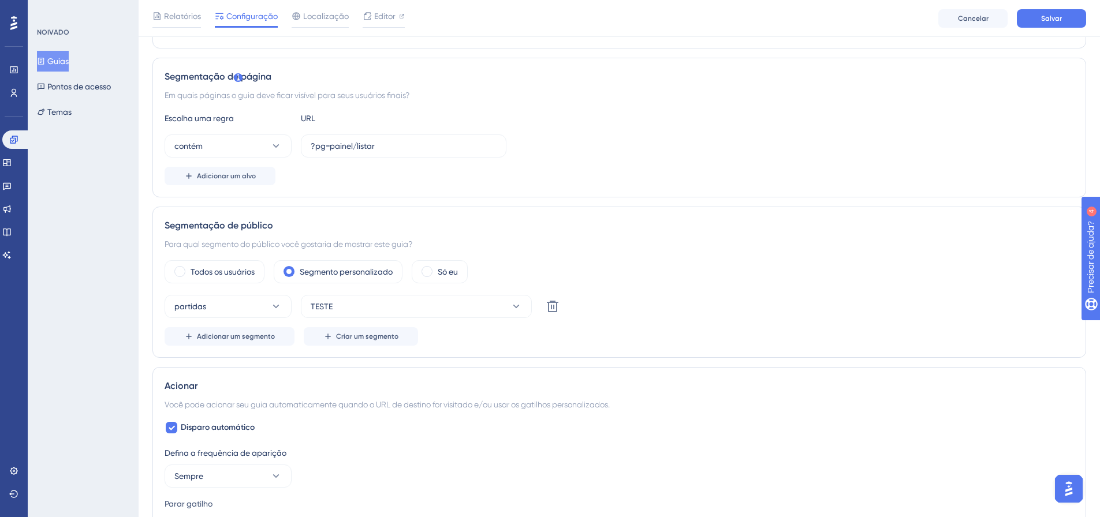
scroll to position [240, 0]
click at [1048, 21] on font "Salvar" at bounding box center [1051, 18] width 21 height 8
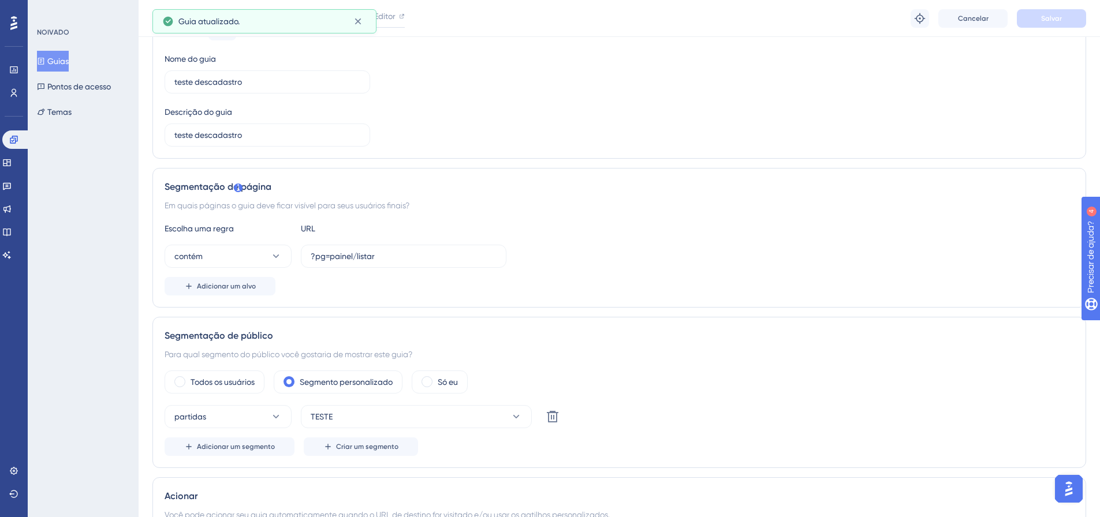
scroll to position [0, 0]
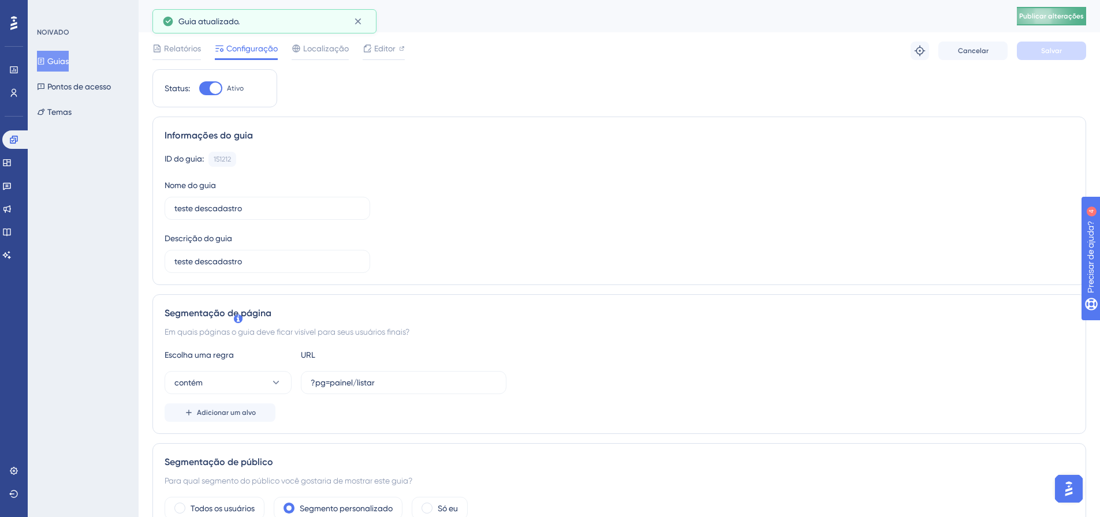
click at [1057, 16] on font "Publicar alterações" at bounding box center [1051, 16] width 65 height 8
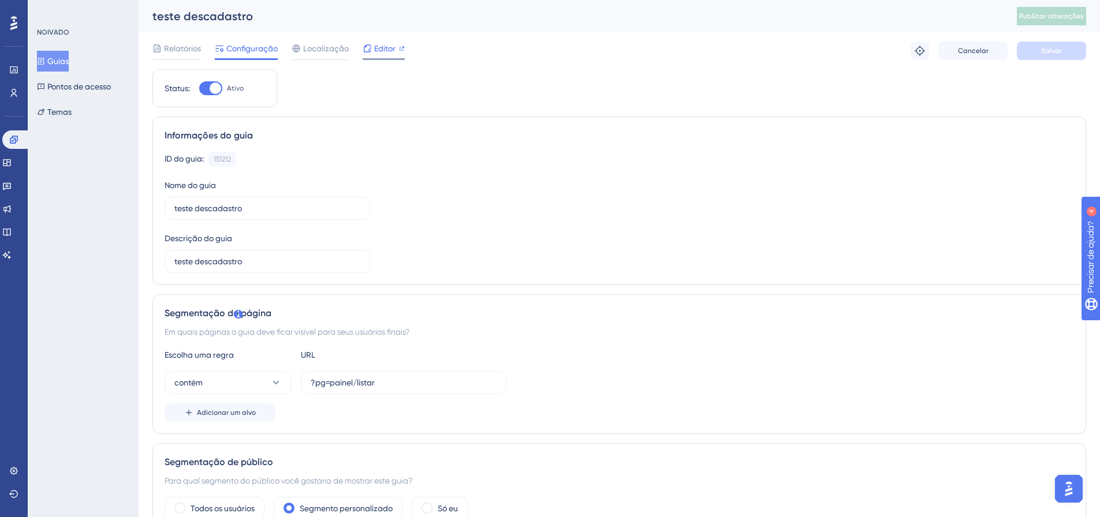
click at [381, 55] on span "Editor" at bounding box center [384, 49] width 21 height 14
click at [1041, 20] on span "Publicar alterações" at bounding box center [1051, 16] width 65 height 9
click at [16, 99] on link at bounding box center [13, 93] width 9 height 18
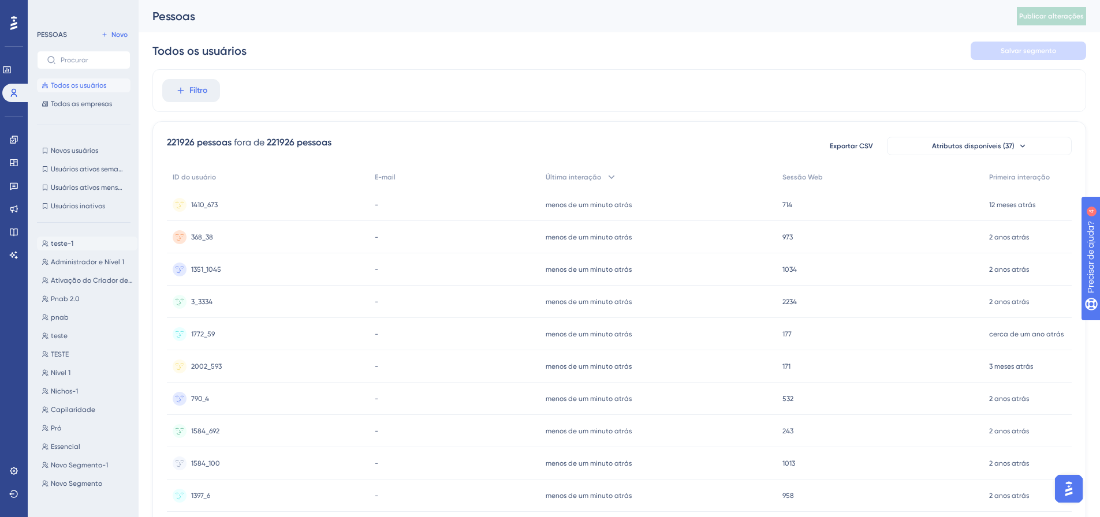
click at [73, 243] on button "teste-1 teste-1" at bounding box center [87, 244] width 100 height 14
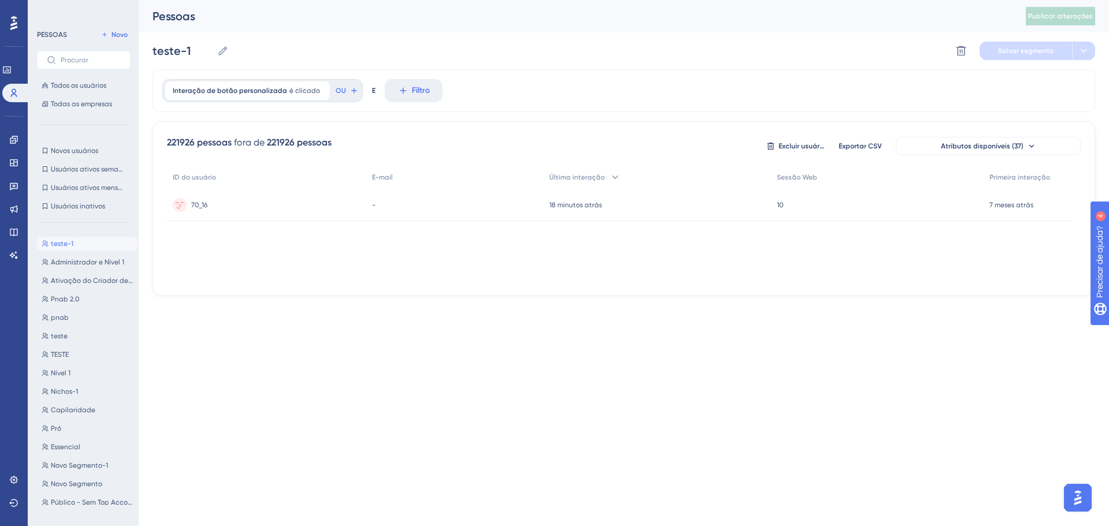
click at [60, 248] on button "teste-1 teste-1" at bounding box center [87, 244] width 100 height 14
click at [65, 243] on font "teste-1" at bounding box center [62, 244] width 23 height 8
click at [65, 261] on font "Administrador e Nível 1" at bounding box center [87, 262] width 73 height 8
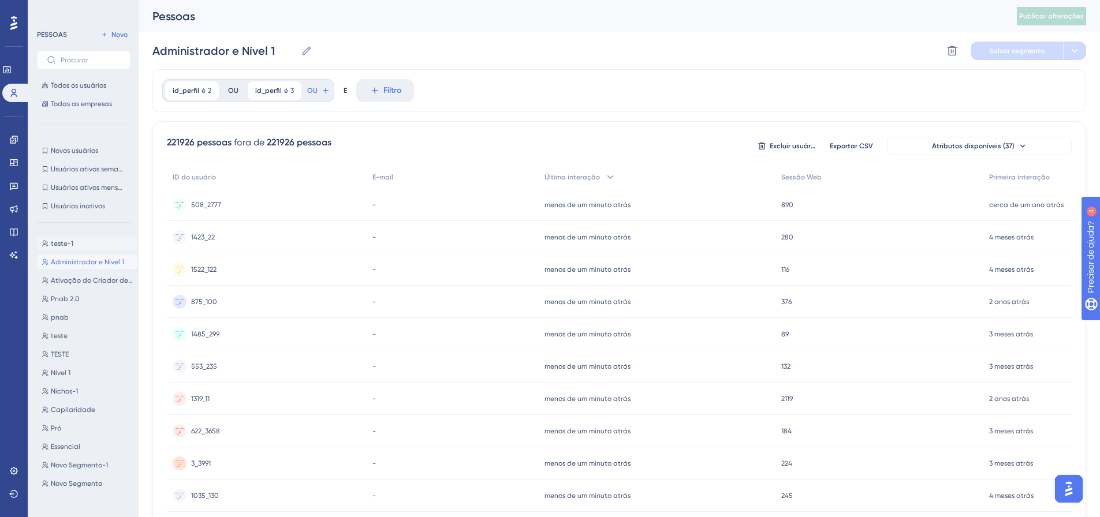
click at [69, 242] on font "teste-1" at bounding box center [62, 244] width 23 height 8
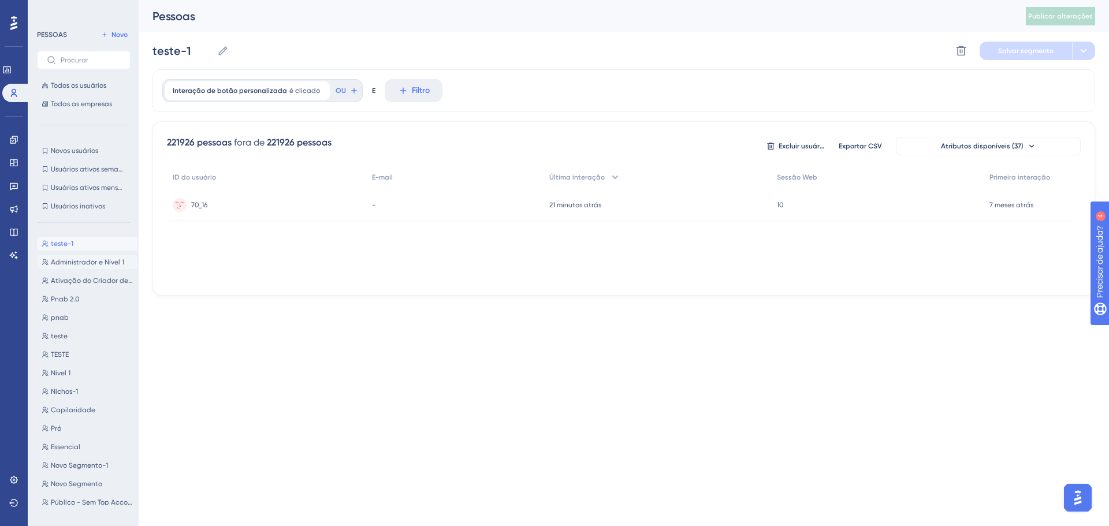
click at [66, 260] on font "Administrador e Nível 1" at bounding box center [87, 262] width 73 height 8
click at [58, 244] on font "teste-1" at bounding box center [62, 244] width 23 height 8
type input "teste-1"
click at [6, 25] on div at bounding box center [14, 23] width 18 height 18
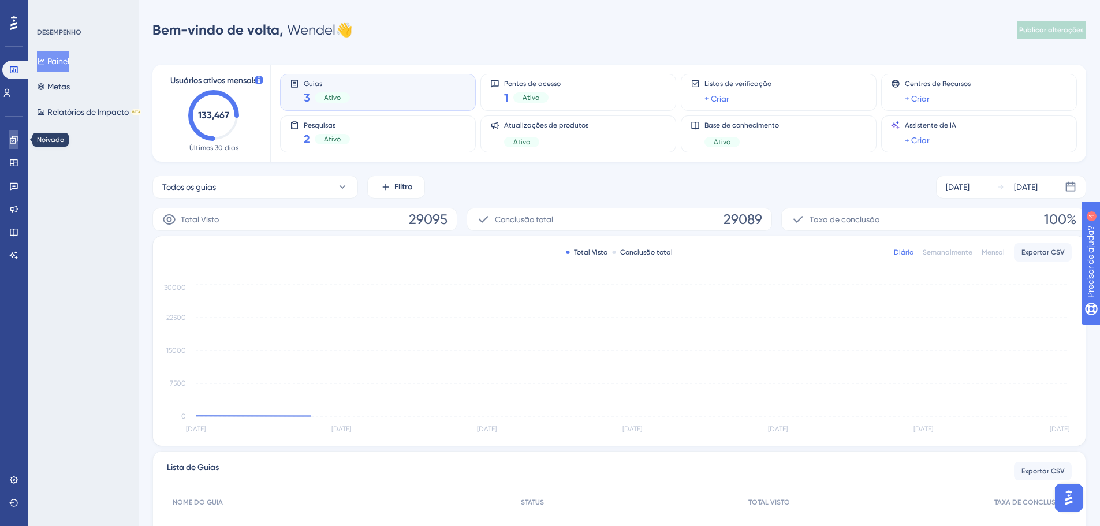
click at [12, 139] on icon at bounding box center [13, 139] width 9 height 9
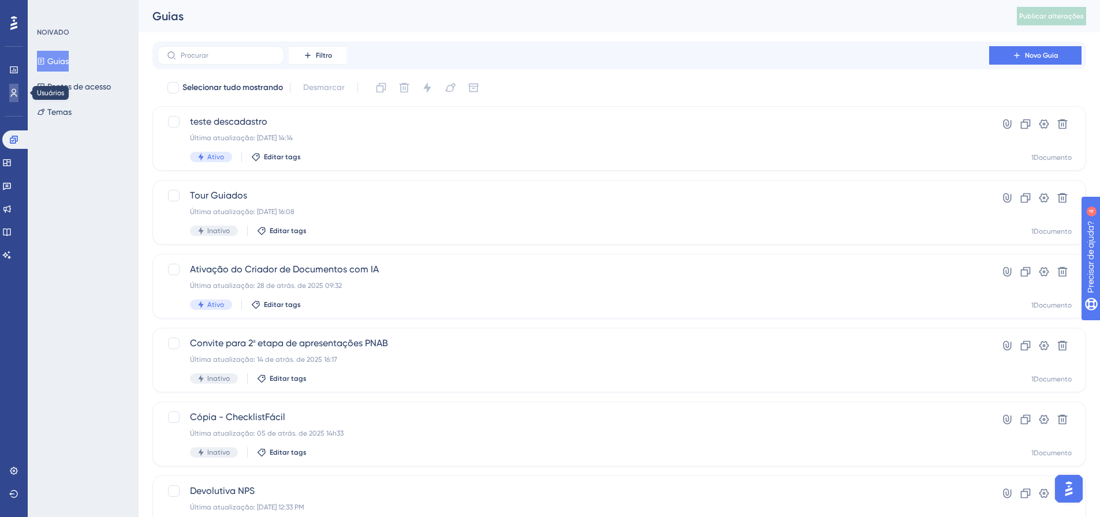
click at [12, 93] on icon at bounding box center [13, 92] width 9 height 9
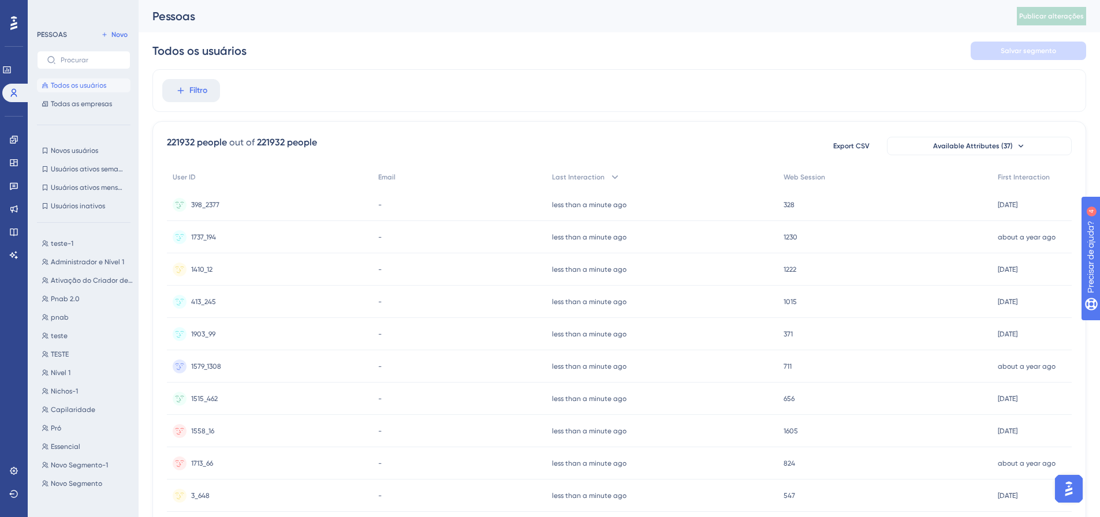
click at [73, 231] on div "PESSOAS Novo Todos os usuários Todas as empresas Novos usuários Novos usuários …" at bounding box center [84, 262] width 94 height 469
click at [68, 244] on font "teste-1" at bounding box center [62, 244] width 23 height 8
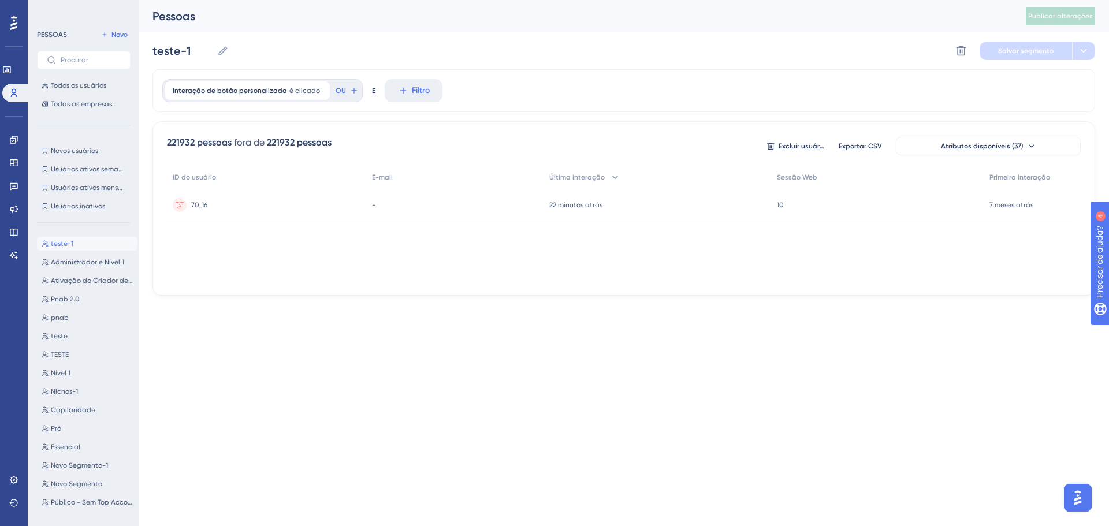
click at [268, 101] on div "Interação de botão personalizada é clicado Remover OU" at bounding box center [262, 90] width 200 height 23
click at [265, 93] on font "Interação de botão personalizada" at bounding box center [230, 91] width 114 height 8
click at [264, 148] on button "Escolha um botão" at bounding box center [238, 146] width 127 height 23
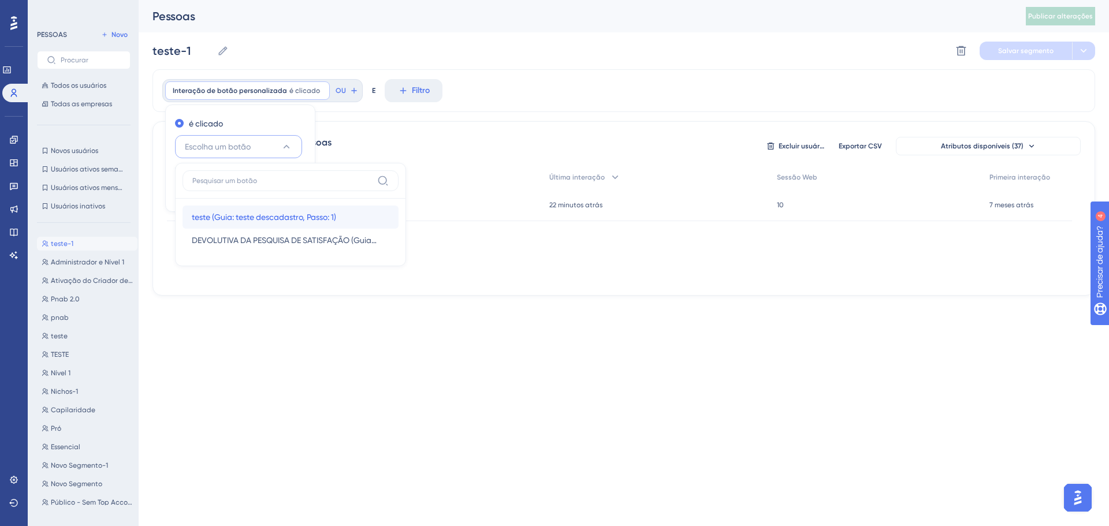
click at [267, 218] on font "teste (Guia: teste descadastro, Passo: 1)" at bounding box center [264, 217] width 144 height 9
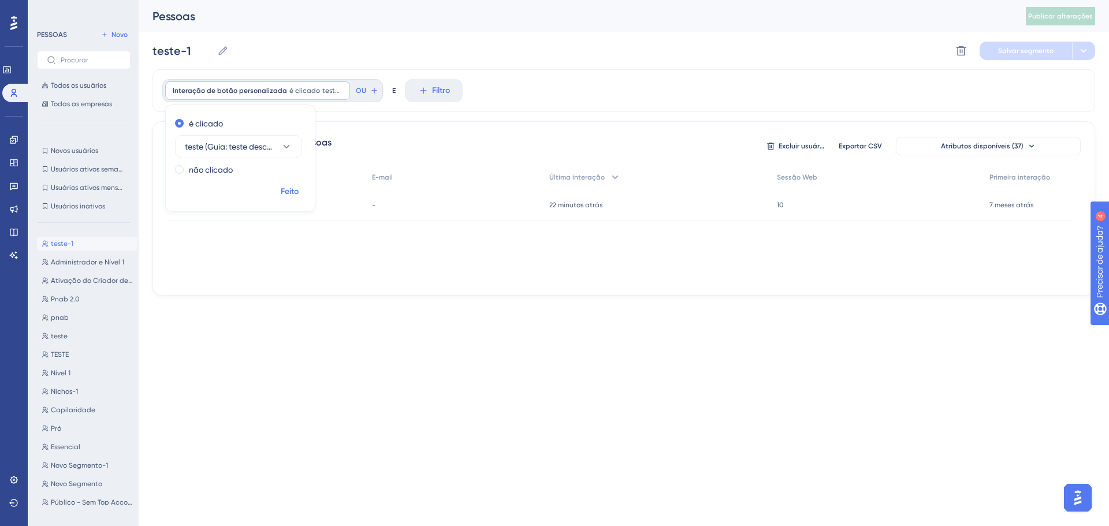
click at [287, 192] on font "Feito" at bounding box center [290, 192] width 18 height 10
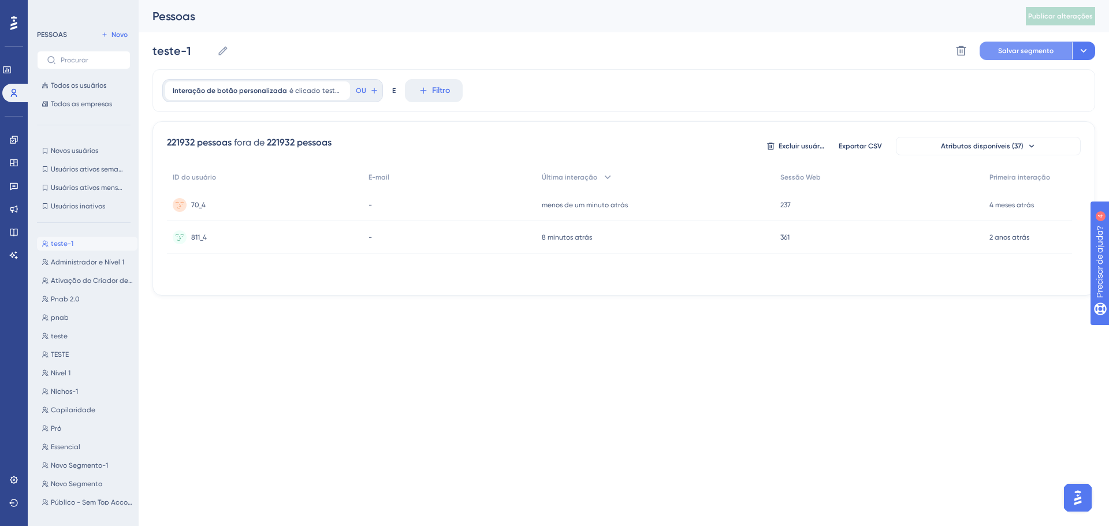
click at [1018, 55] on button "Salvar segmento" at bounding box center [1026, 51] width 92 height 18
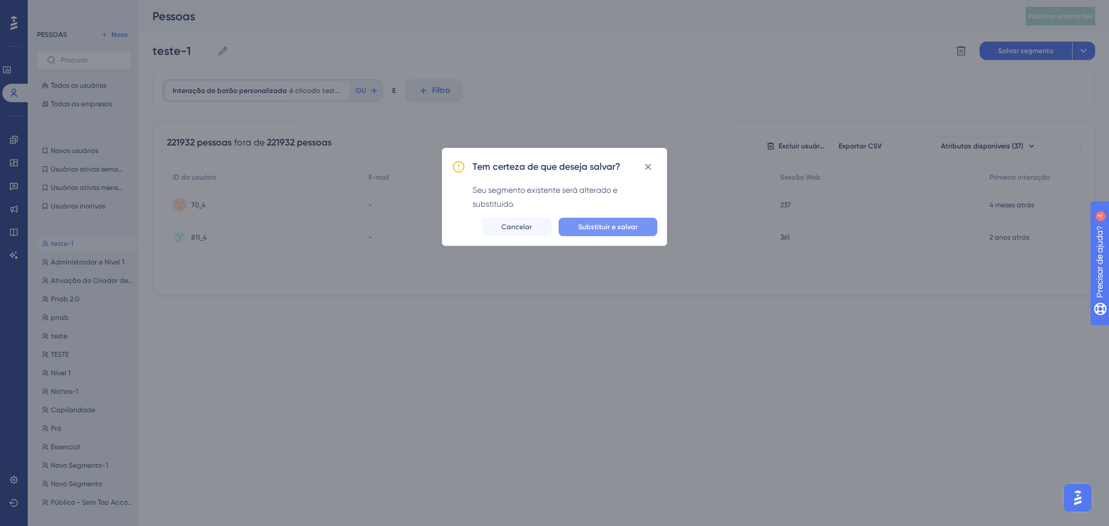
click at [617, 227] on font "Substituir e salvar" at bounding box center [607, 227] width 59 height 8
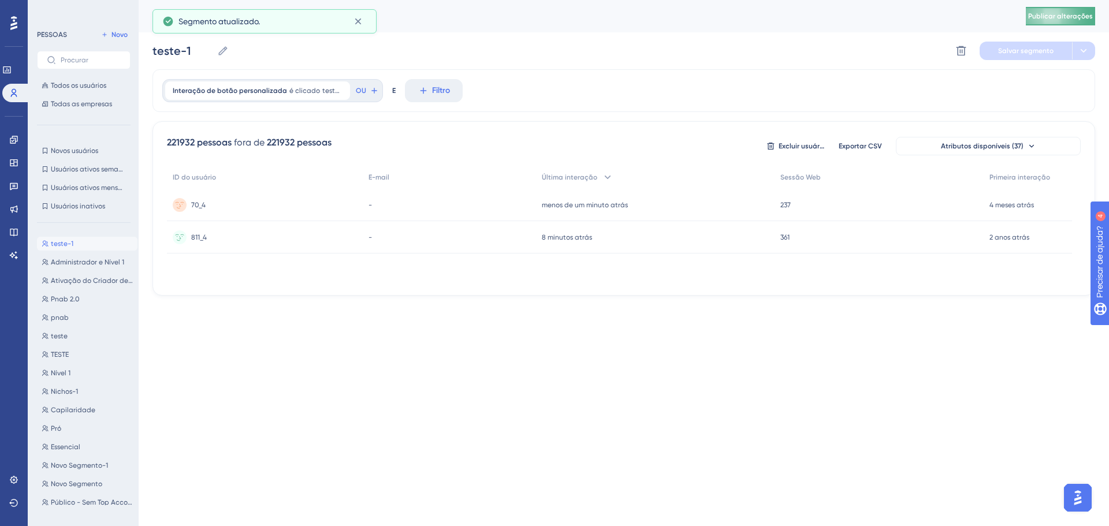
click at [1066, 18] on font "Publicar alterações" at bounding box center [1060, 16] width 65 height 8
click at [256, 88] on font "Interação de botão personalizada" at bounding box center [230, 91] width 114 height 8
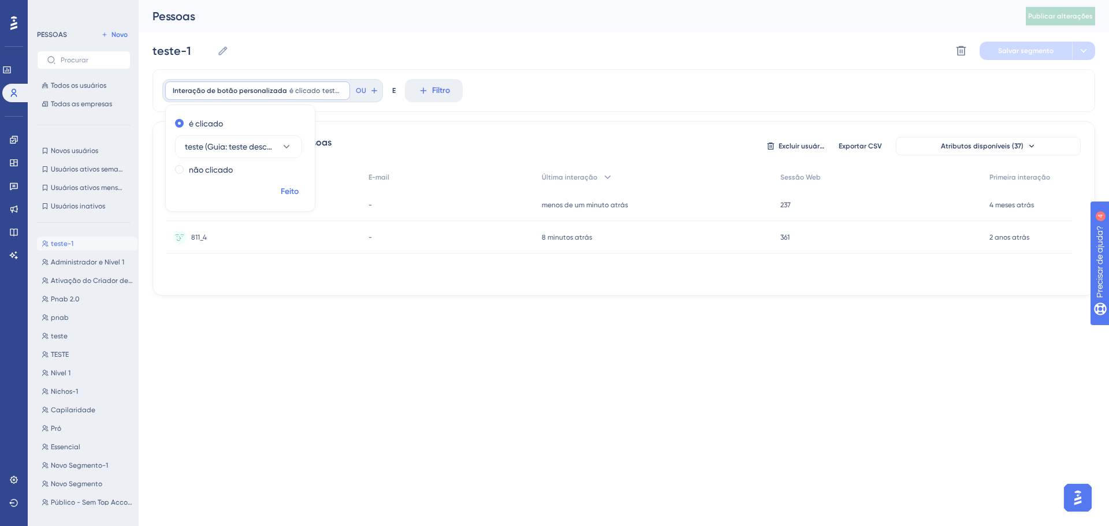
click at [289, 192] on font "Feito" at bounding box center [290, 192] width 18 height 10
click at [68, 265] on font "Administrador e Nível 1" at bounding box center [87, 262] width 73 height 8
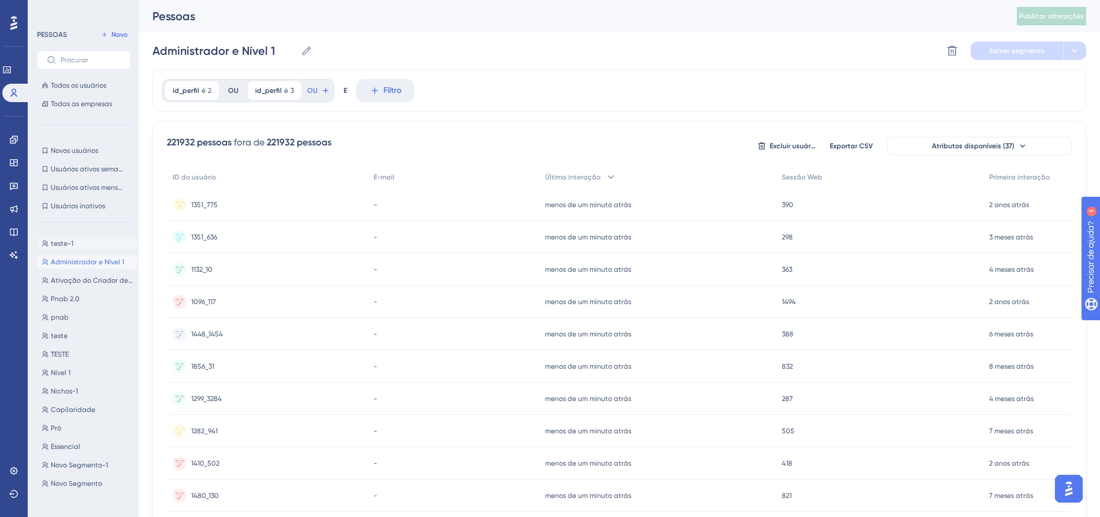
click at [61, 241] on font "teste-1" at bounding box center [62, 244] width 23 height 8
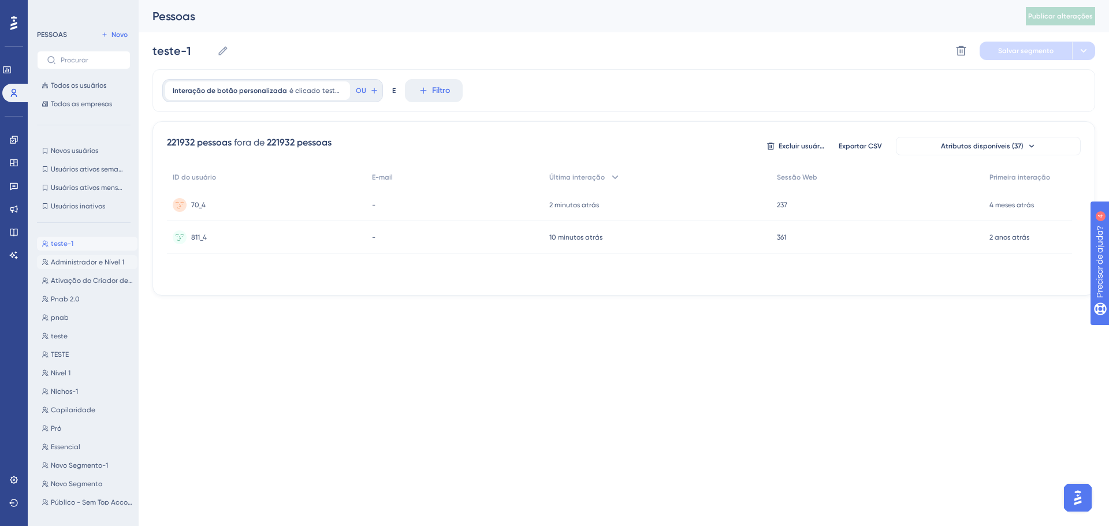
click at [72, 259] on font "Administrador e Nível 1" at bounding box center [87, 262] width 73 height 8
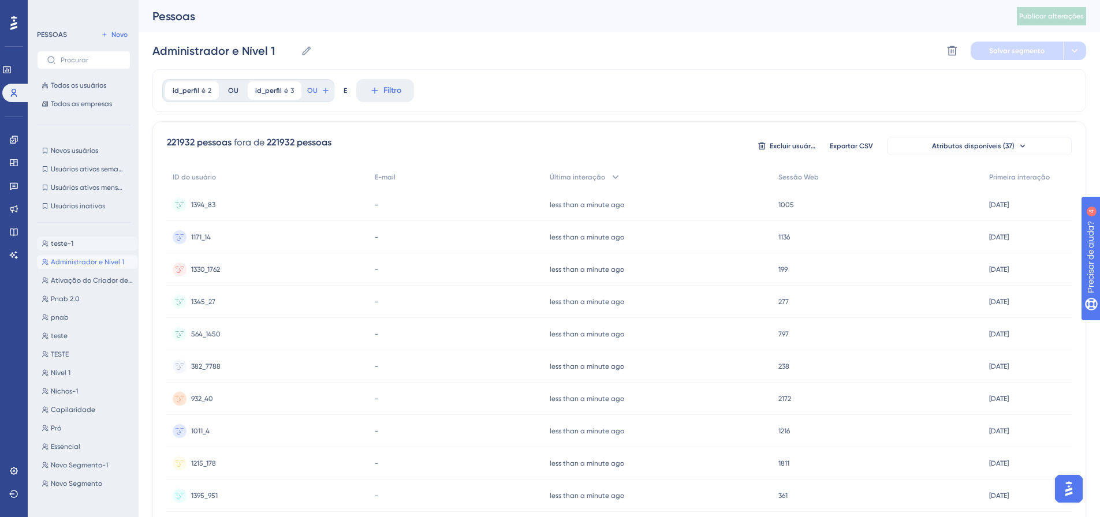
click at [62, 241] on font "teste-1" at bounding box center [62, 244] width 23 height 8
type input "teste-1"
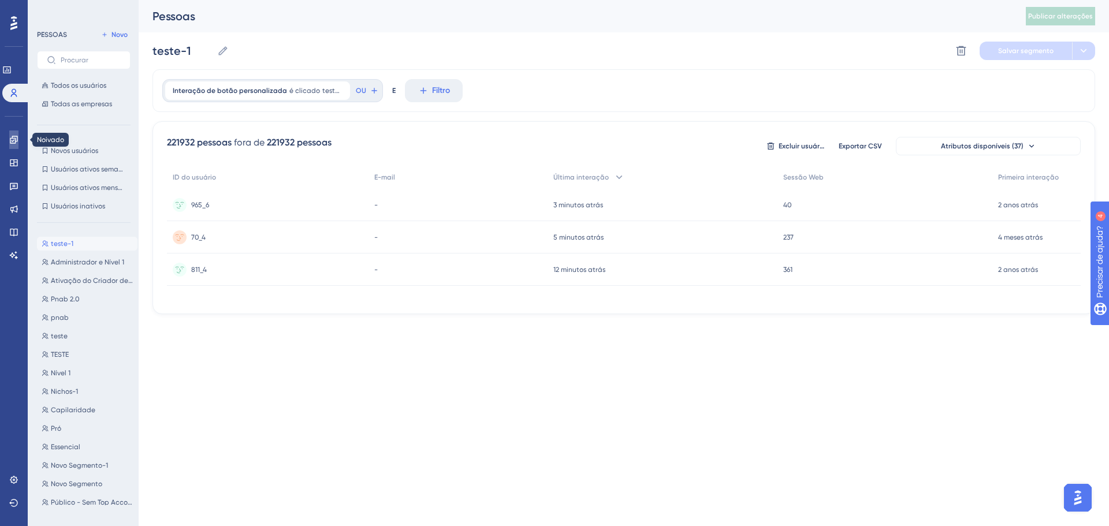
drag, startPoint x: 16, startPoint y: 144, endPoint x: 32, endPoint y: 107, distance: 40.3
click at [16, 144] on link at bounding box center [13, 140] width 9 height 18
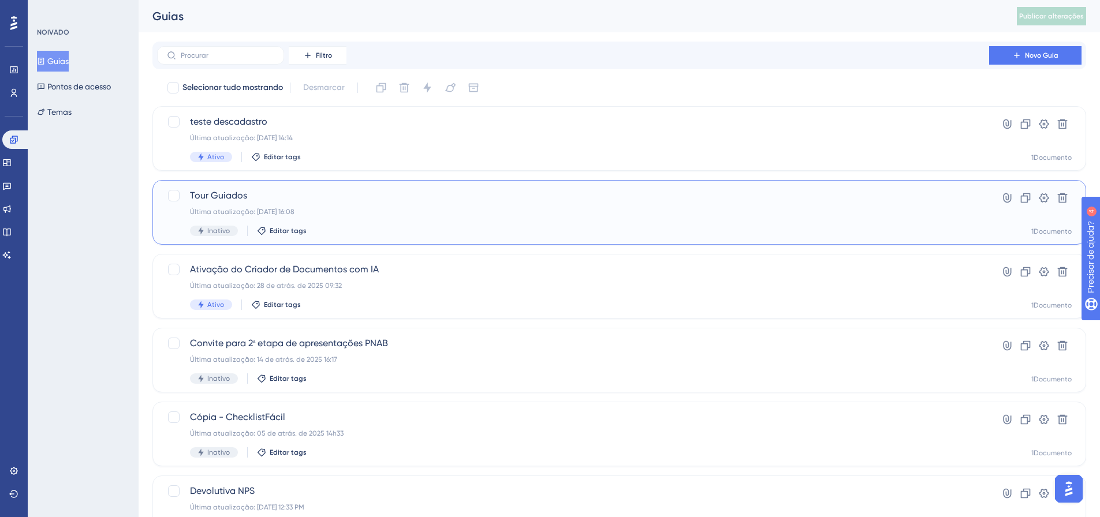
click at [298, 202] on span "Tour Guiados" at bounding box center [573, 196] width 766 height 14
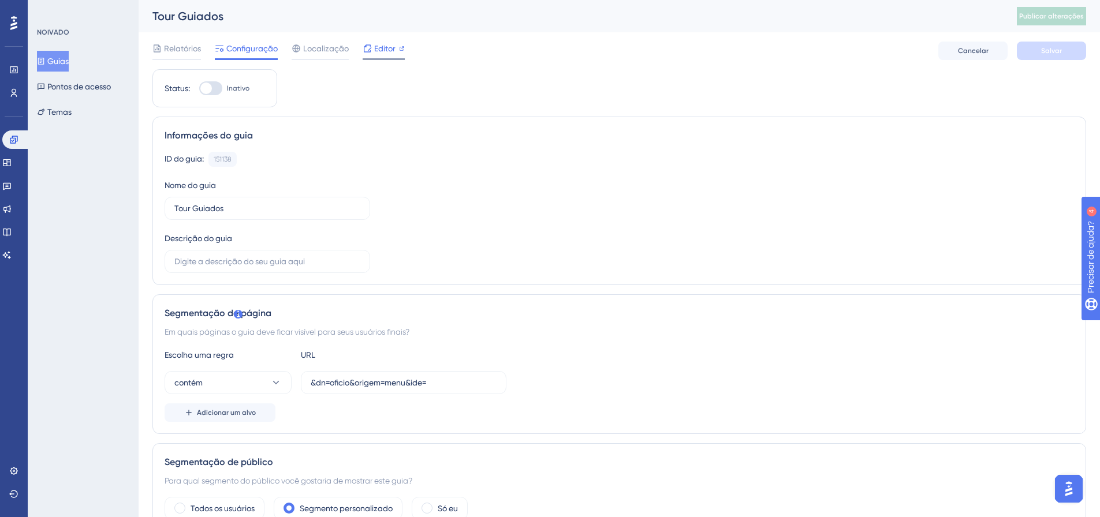
click at [382, 51] on font "Editor" at bounding box center [384, 48] width 21 height 9
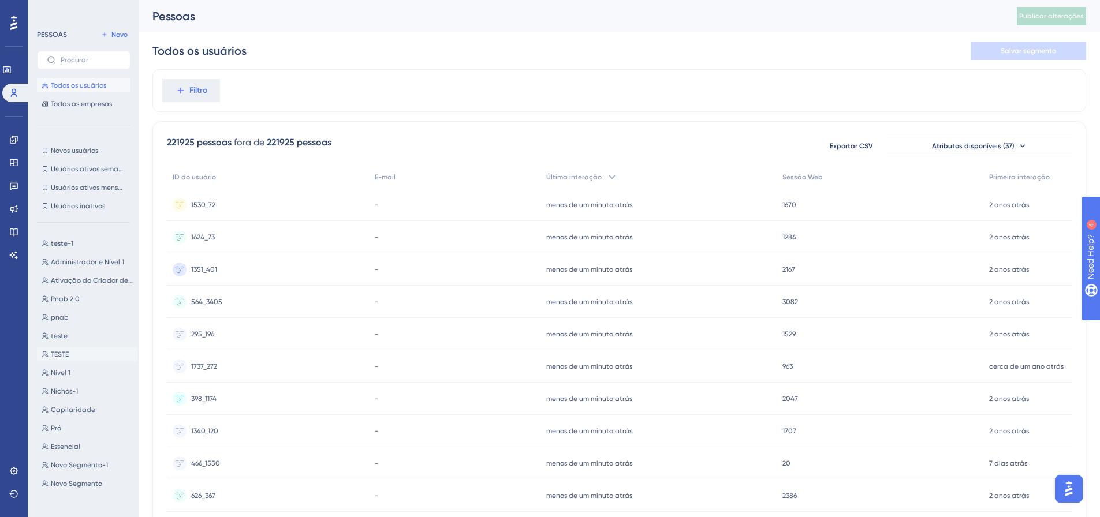
click at [72, 353] on button "TESTE TESTE" at bounding box center [87, 355] width 100 height 14
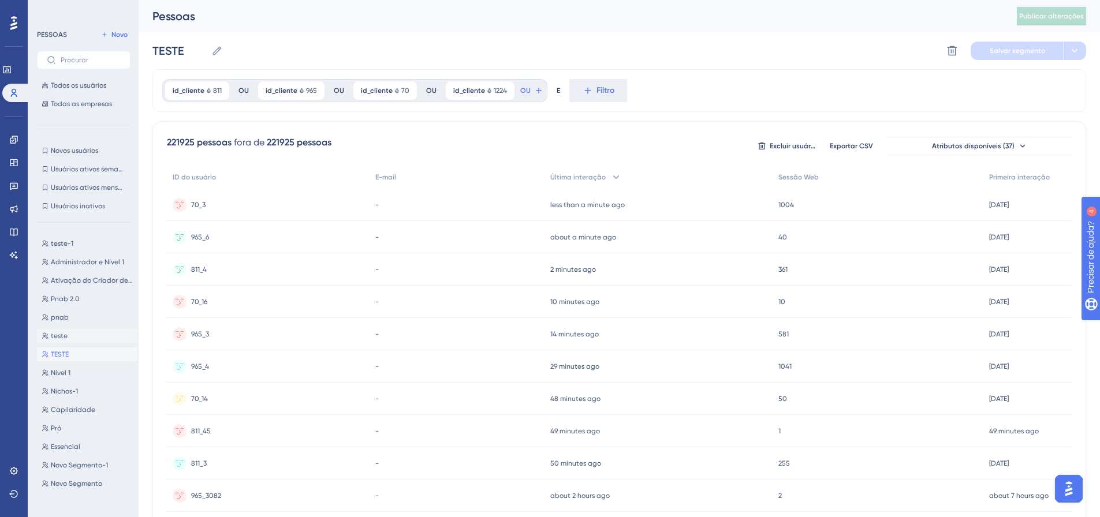
click at [63, 338] on font "teste" at bounding box center [59, 336] width 17 height 8
click at [59, 340] on font "TESTE" at bounding box center [59, 336] width 17 height 8
type input "TESTE"
